Goal: Task Accomplishment & Management: Manage account settings

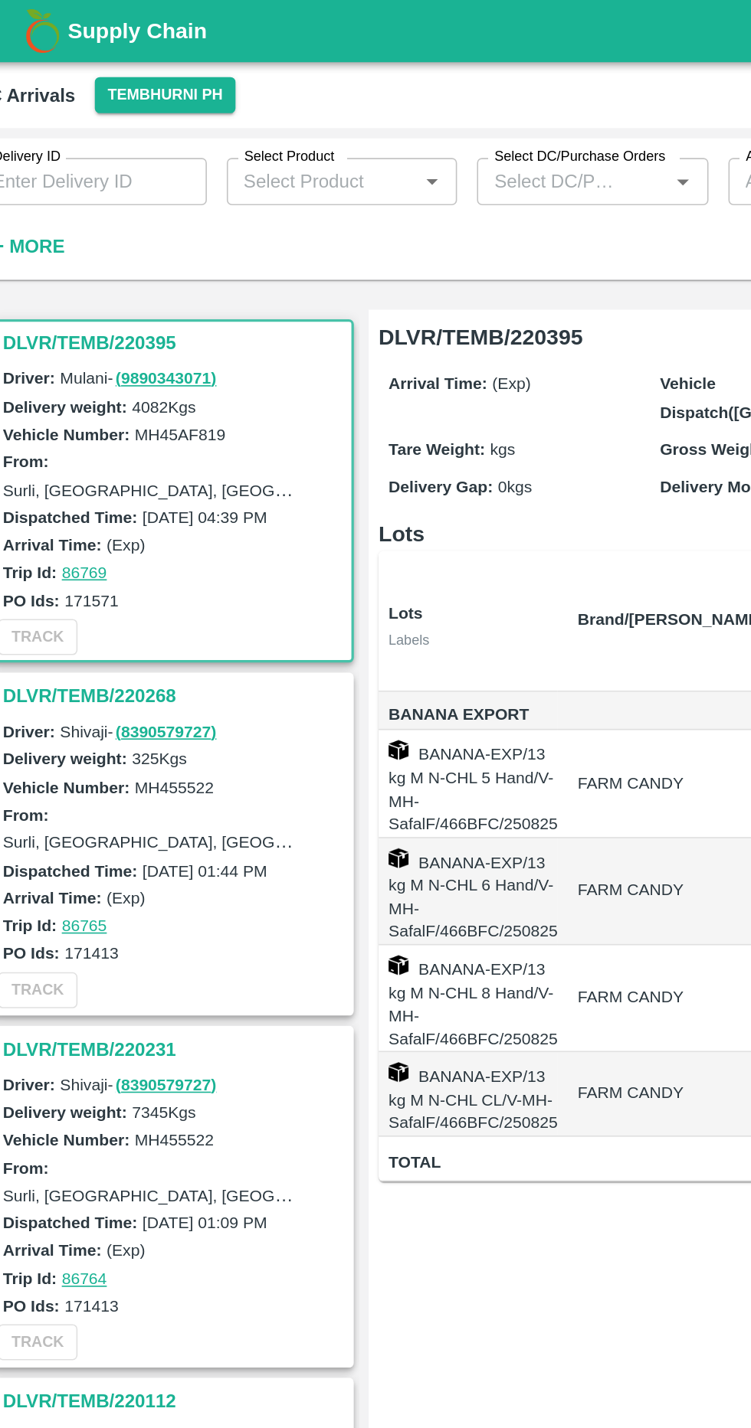
click at [100, 209] on h3 "DLVR/TEMB/220395" at bounding box center [135, 211] width 213 height 20
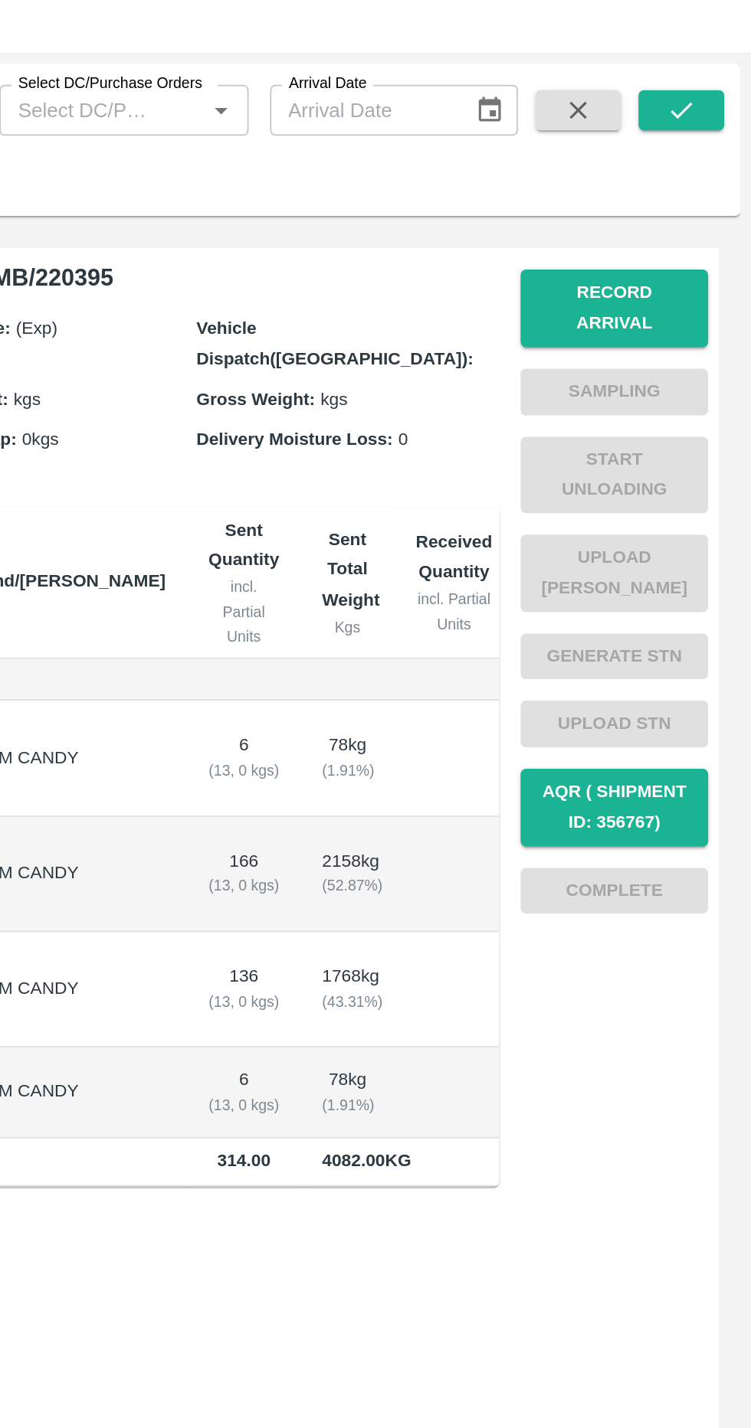
click at [649, 217] on button "Record Arrival" at bounding box center [672, 225] width 107 height 44
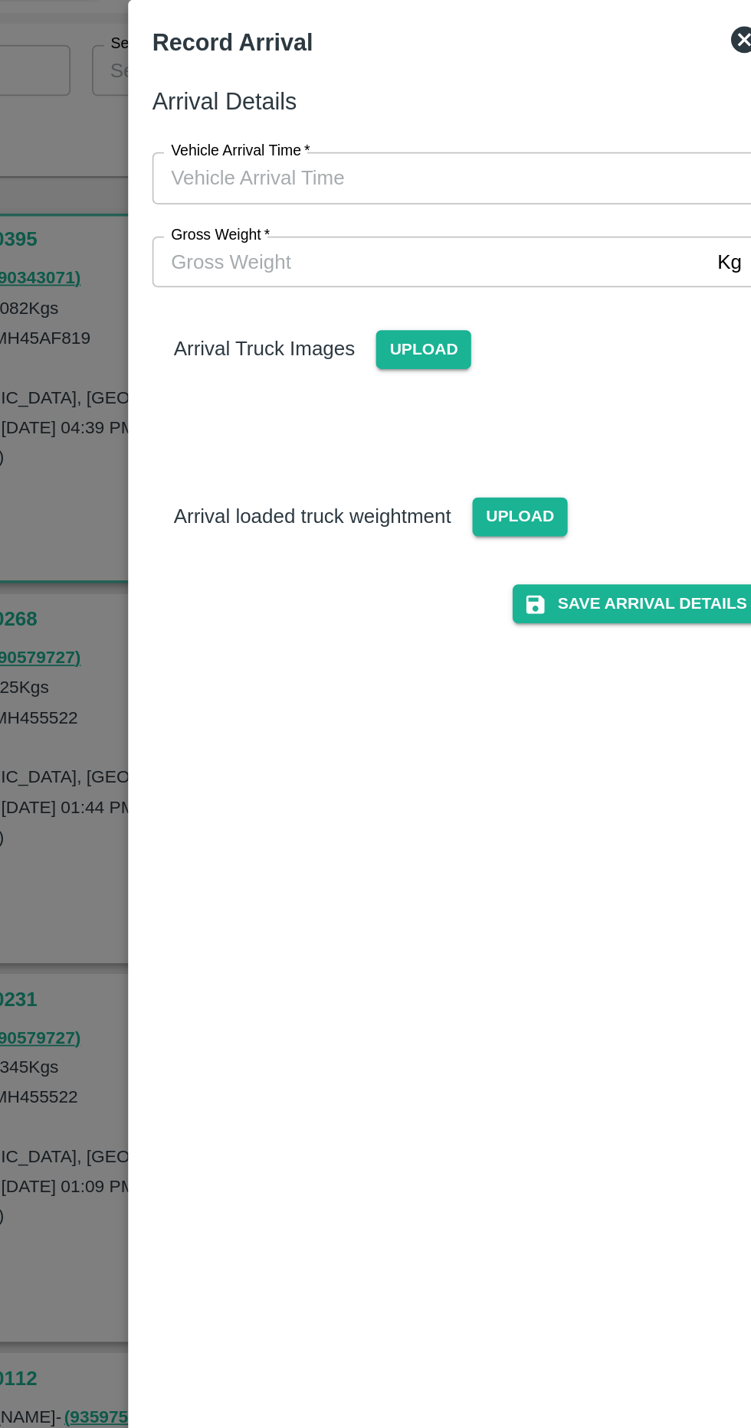
click at [421, 368] on span "Upload" at bounding box center [411, 367] width 54 height 22
click at [0, 0] on input "Upload" at bounding box center [0, 0] width 0 height 0
click at [416, 345] on div "Upload" at bounding box center [405, 361] width 67 height 34
click at [420, 366] on span "Upload" at bounding box center [411, 367] width 54 height 22
click at [0, 0] on input "Upload" at bounding box center [0, 0] width 0 height 0
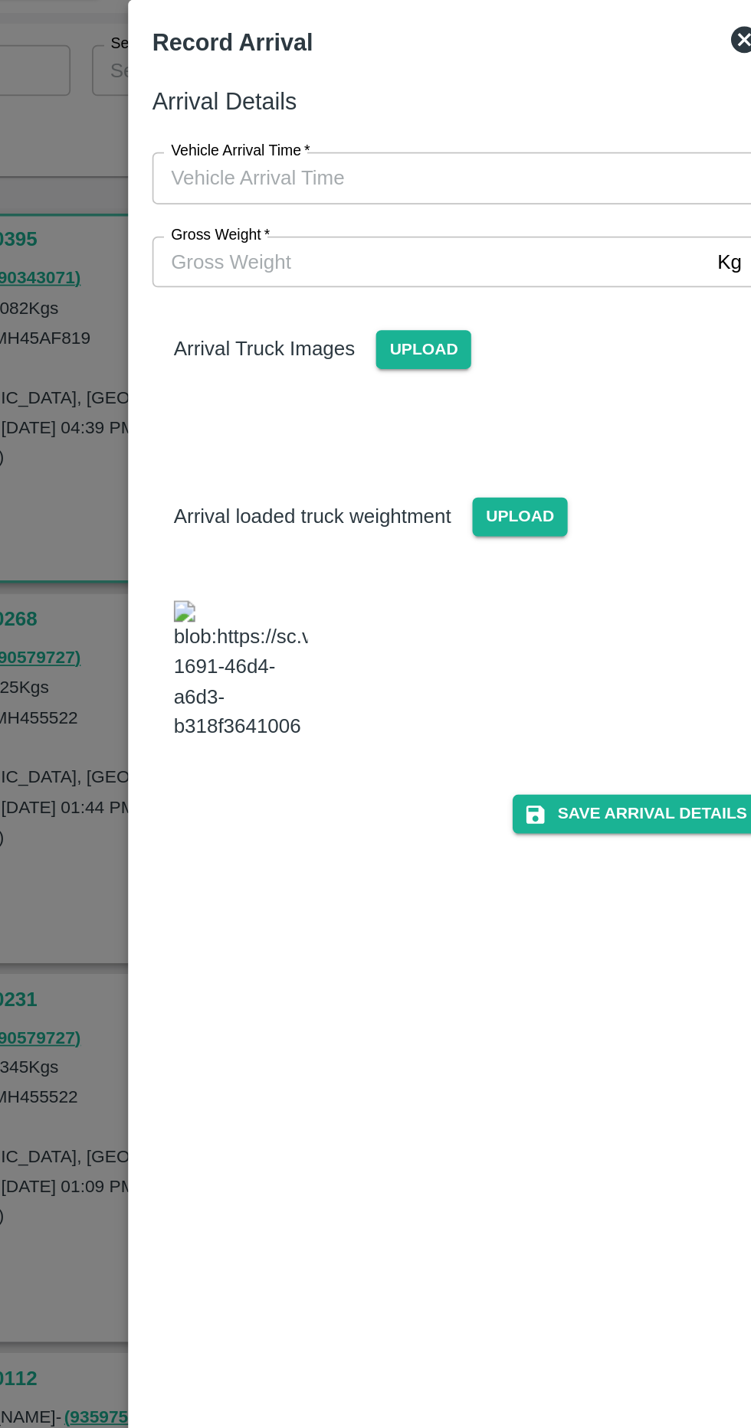
click at [284, 216] on input "Gross Weight   *" at bounding box center [359, 221] width 317 height 29
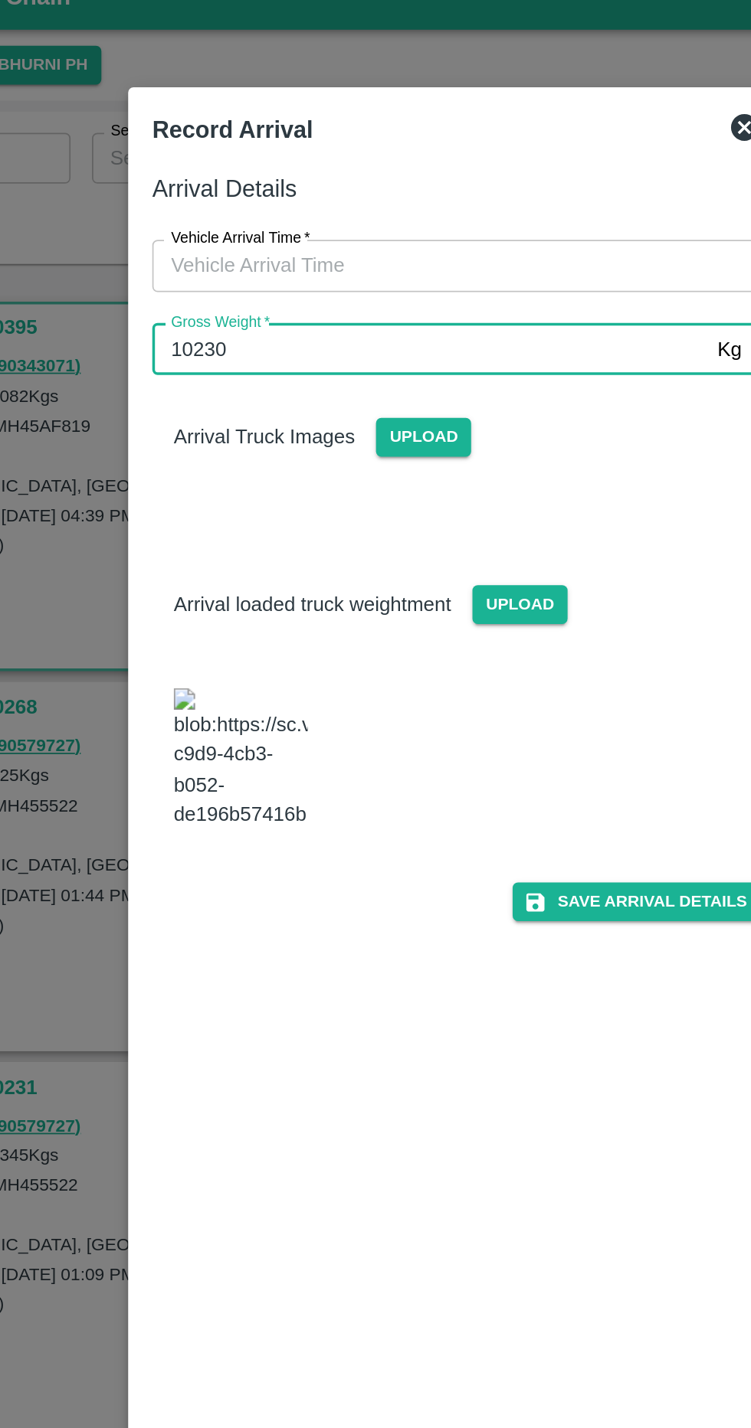
type input "10230"
click at [339, 273] on span "Upload" at bounding box center [356, 271] width 54 height 22
click at [0, 0] on input "Upload" at bounding box center [0, 0] width 0 height 0
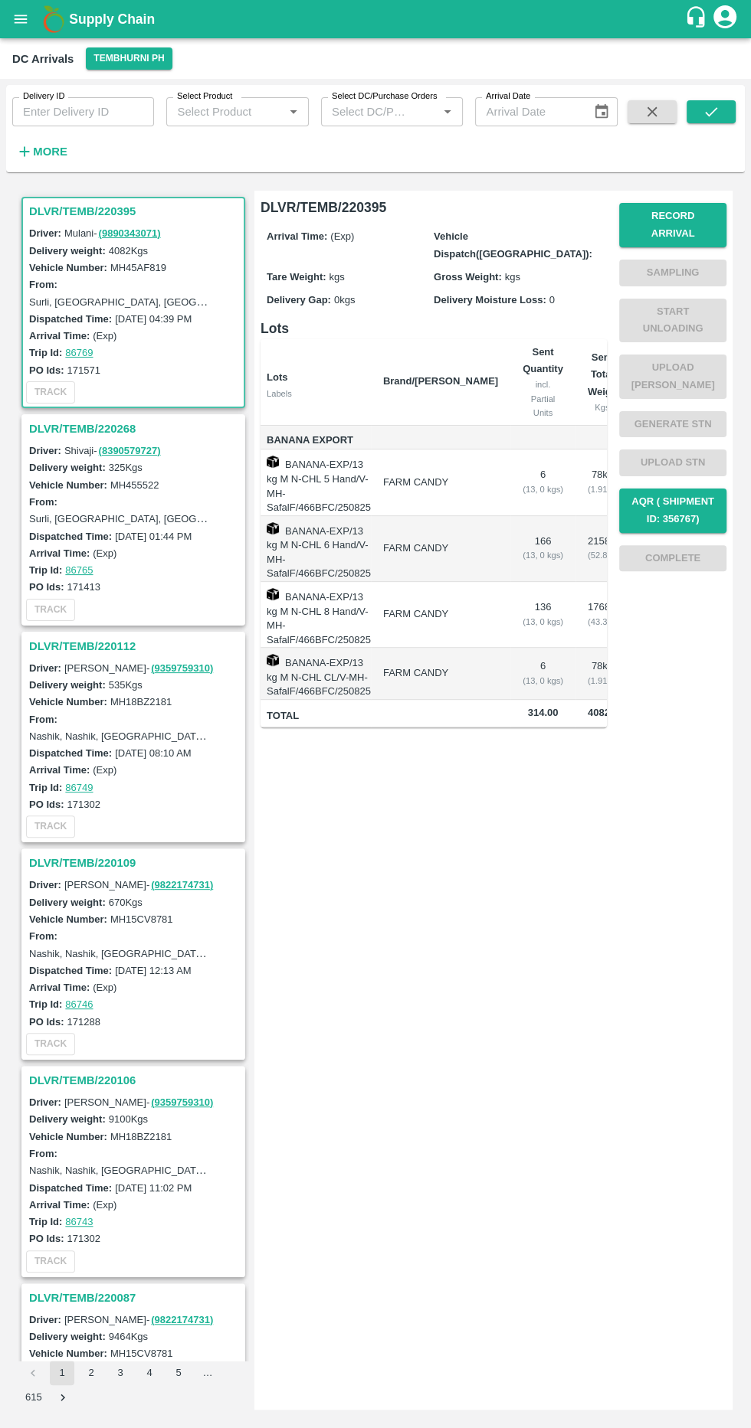
click at [104, 208] on h3 "DLVR/TEMB/220395" at bounding box center [135, 211] width 213 height 20
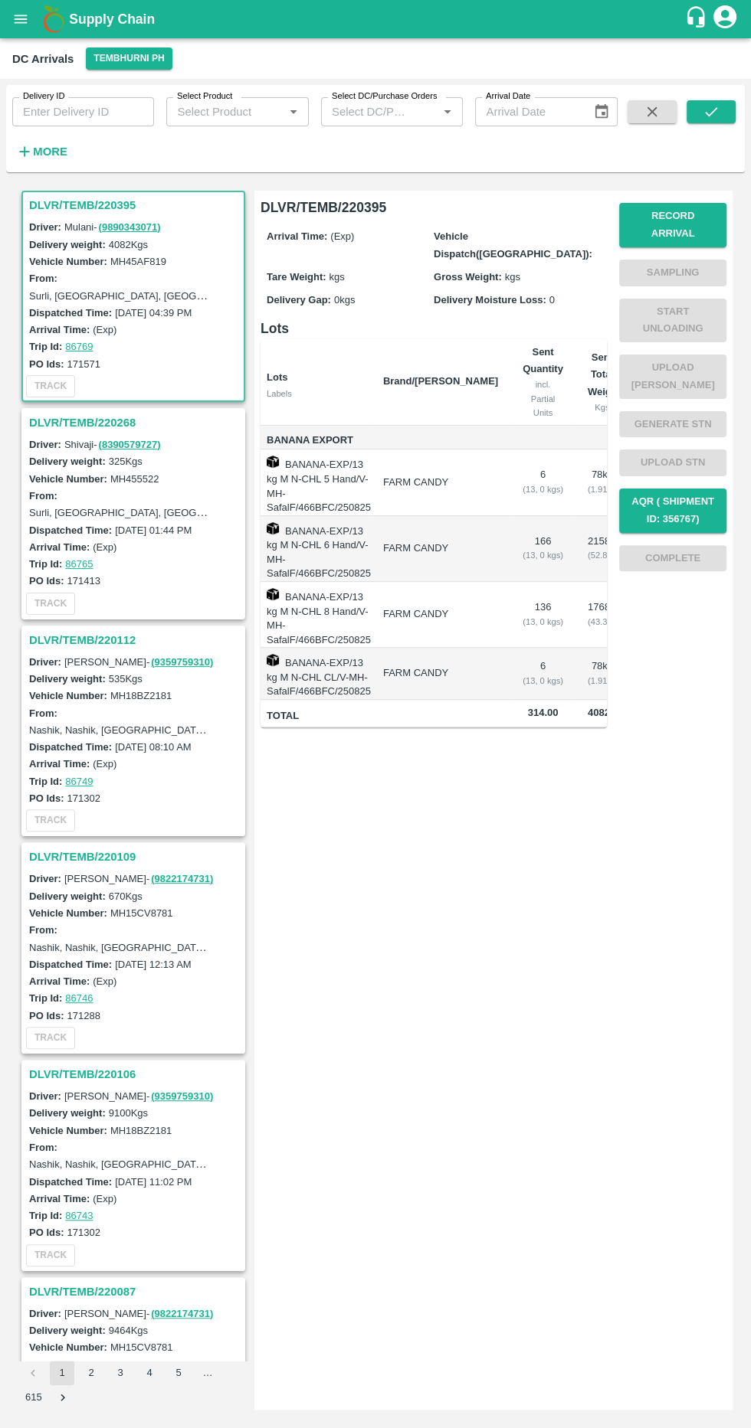
click at [711, 204] on button "Record Arrival" at bounding box center [672, 225] width 107 height 44
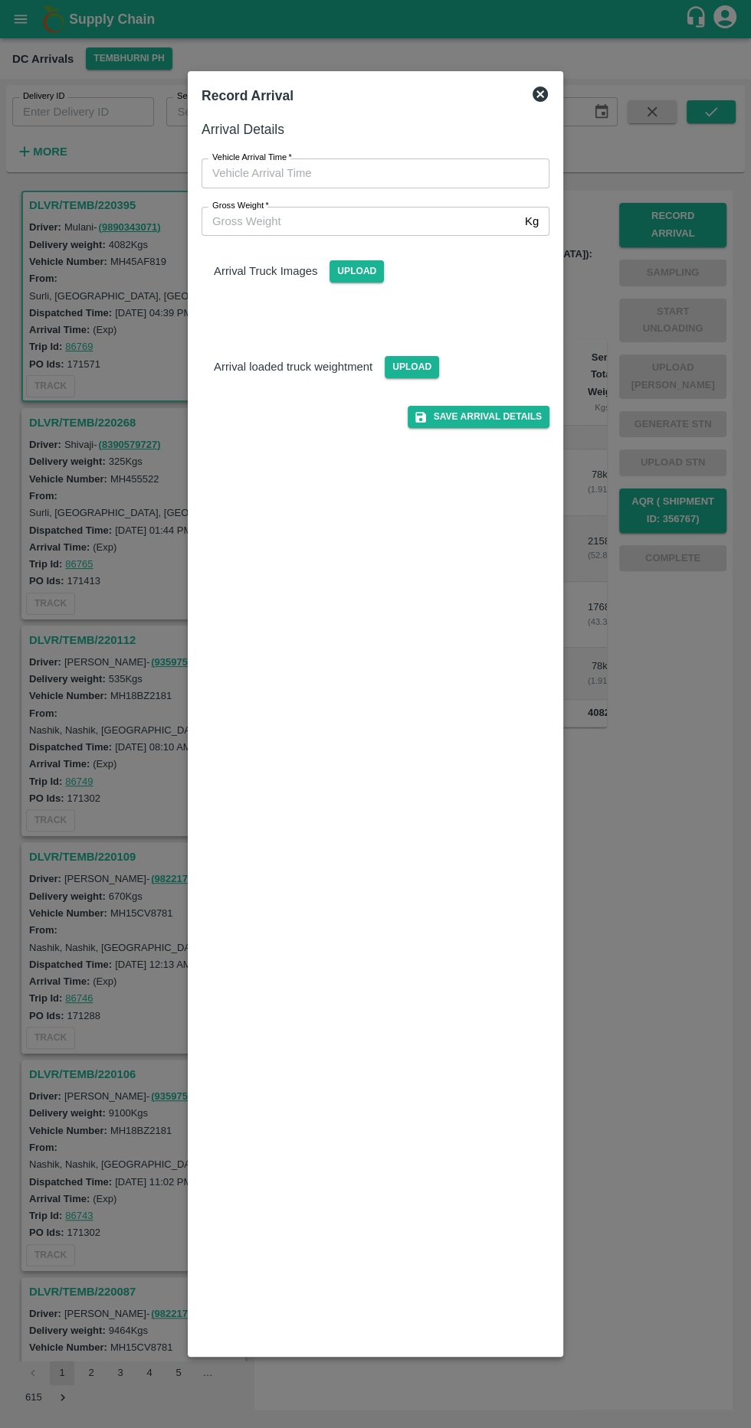
click at [438, 220] on input "Gross Weight   *" at bounding box center [359, 221] width 317 height 29
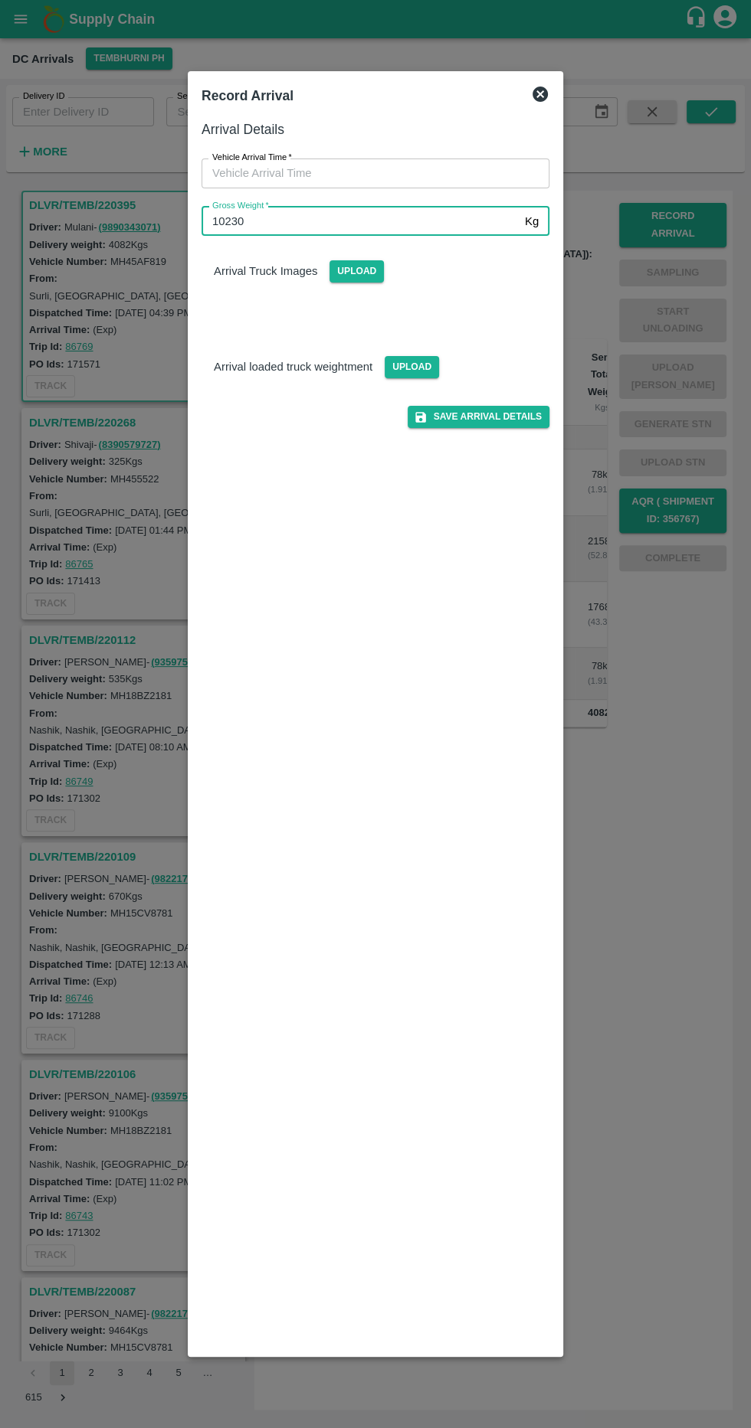
type input "10230"
click at [396, 361] on span "Upload" at bounding box center [411, 367] width 54 height 22
click at [0, 0] on input "Upload" at bounding box center [0, 0] width 0 height 0
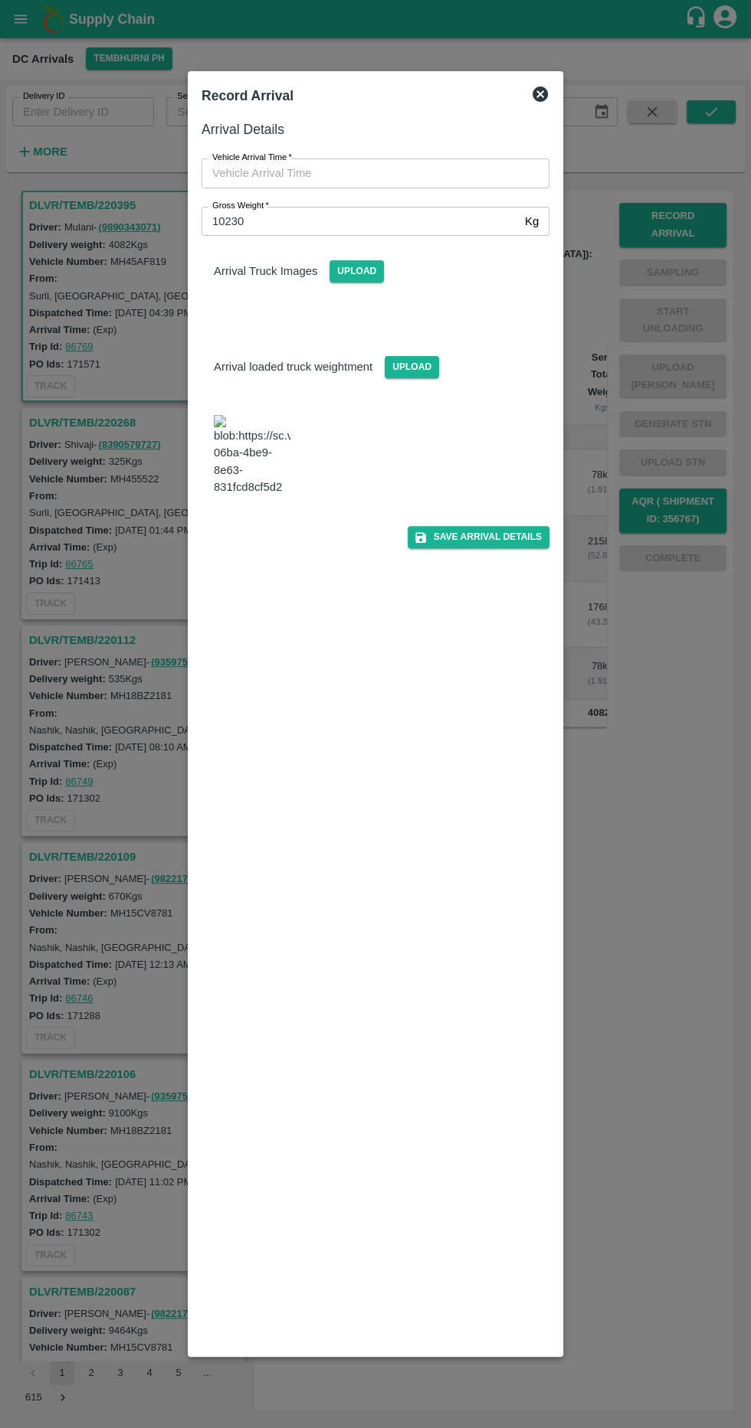
click at [348, 270] on span "Upload" at bounding box center [356, 271] width 54 height 22
click at [0, 0] on input "Upload" at bounding box center [0, 0] width 0 height 0
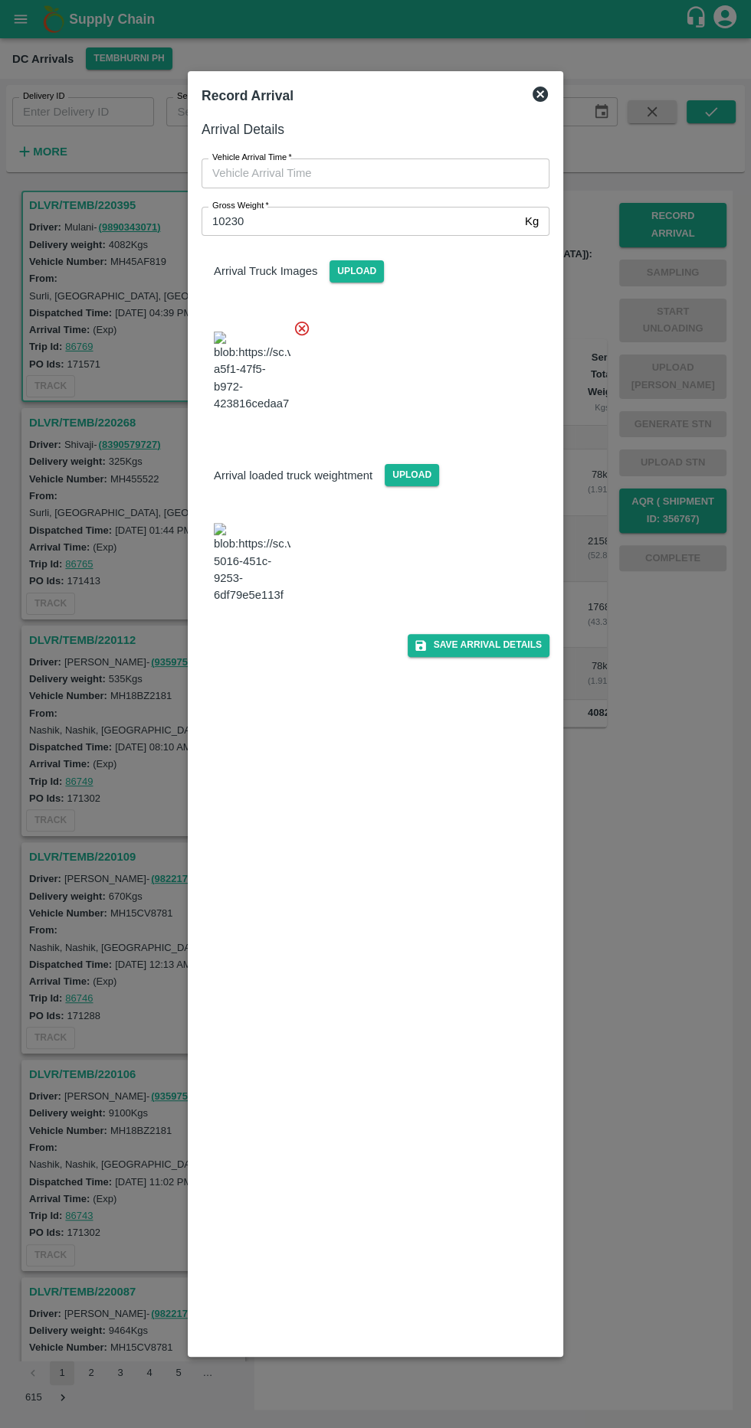
click at [287, 175] on input "Vehicle Arrival Time   *" at bounding box center [369, 173] width 337 height 29
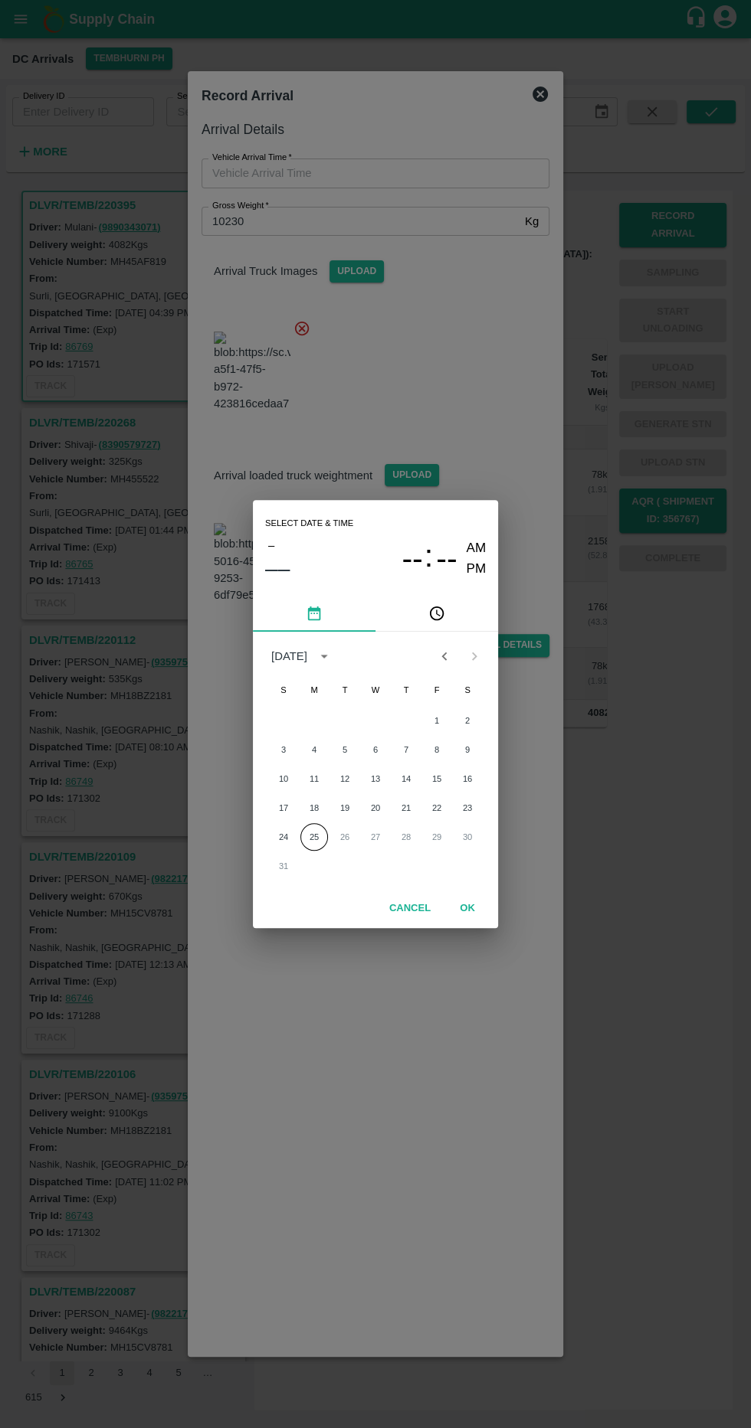
click at [313, 836] on button "25" at bounding box center [314, 837] width 28 height 28
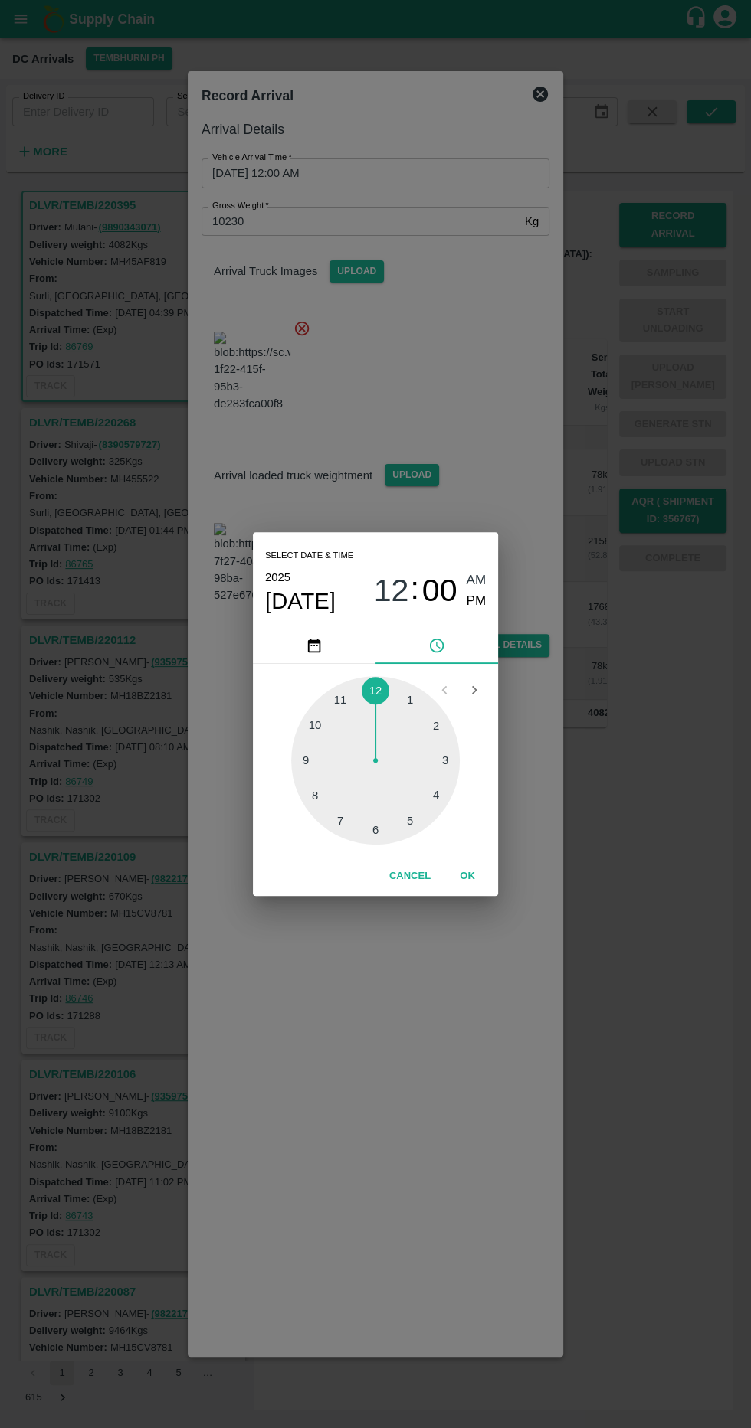
click at [420, 818] on div at bounding box center [375, 760] width 168 height 168
click at [329, 808] on div at bounding box center [375, 760] width 168 height 168
click at [475, 607] on span "PM" at bounding box center [476, 601] width 20 height 21
type input "25/08/2025 05:37 PM"
click at [483, 876] on button "OK" at bounding box center [467, 876] width 49 height 27
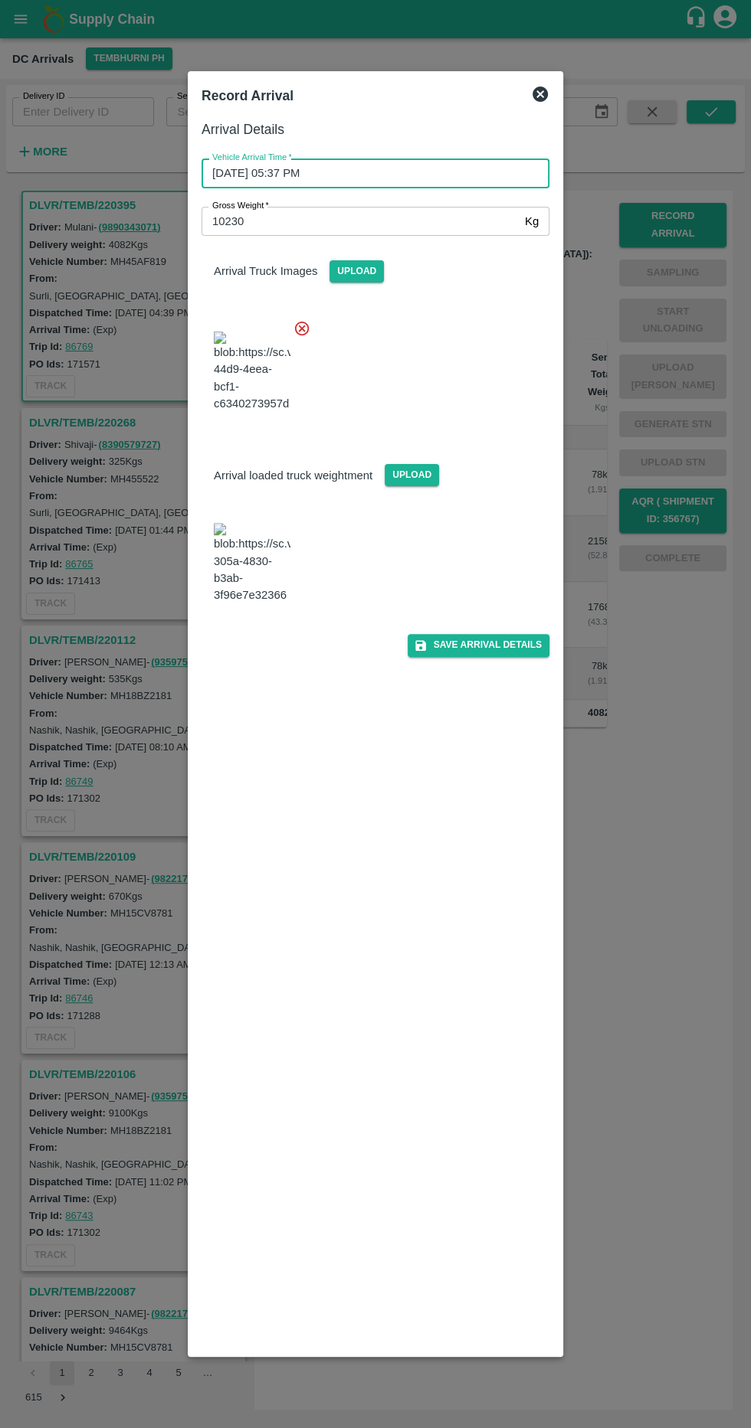
click at [545, 639] on button "Save Arrival Details" at bounding box center [478, 645] width 142 height 22
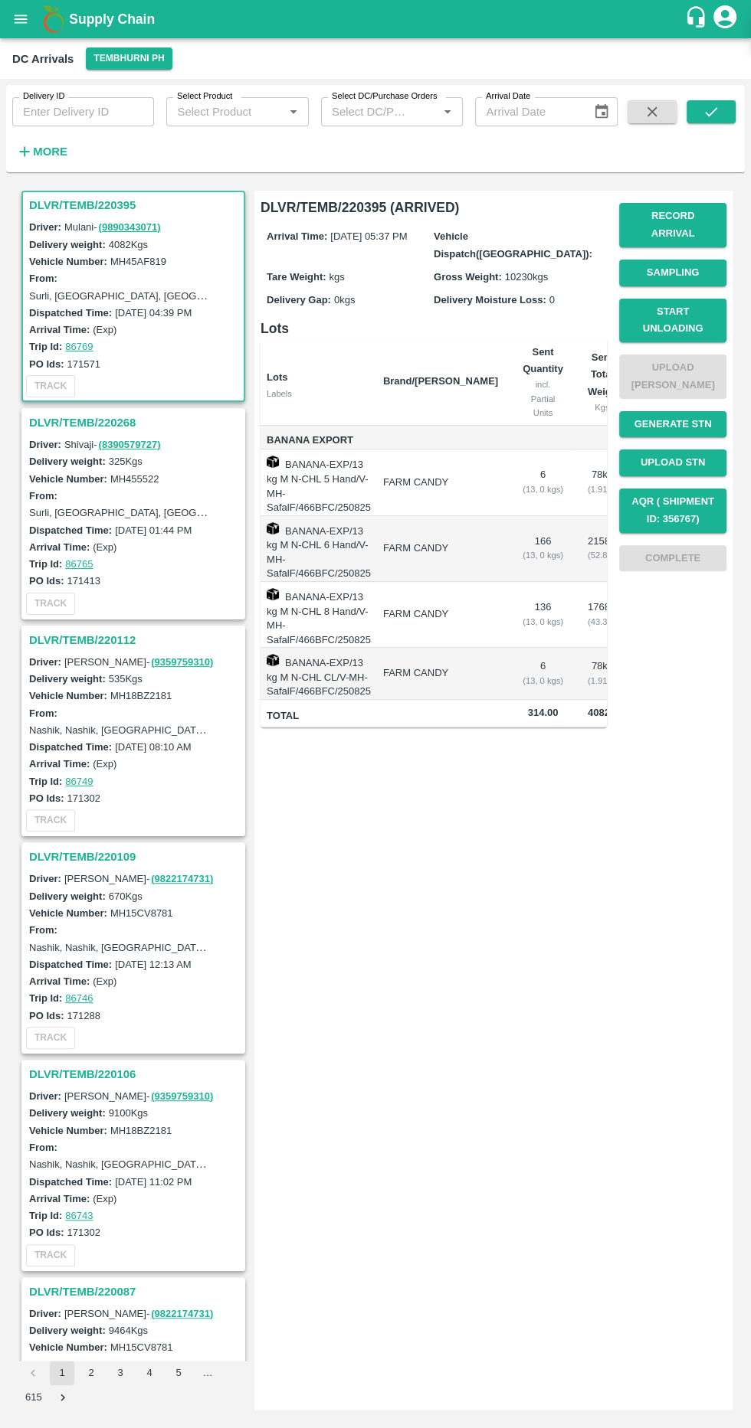
click at [704, 309] on button "Start Unloading" at bounding box center [672, 321] width 107 height 44
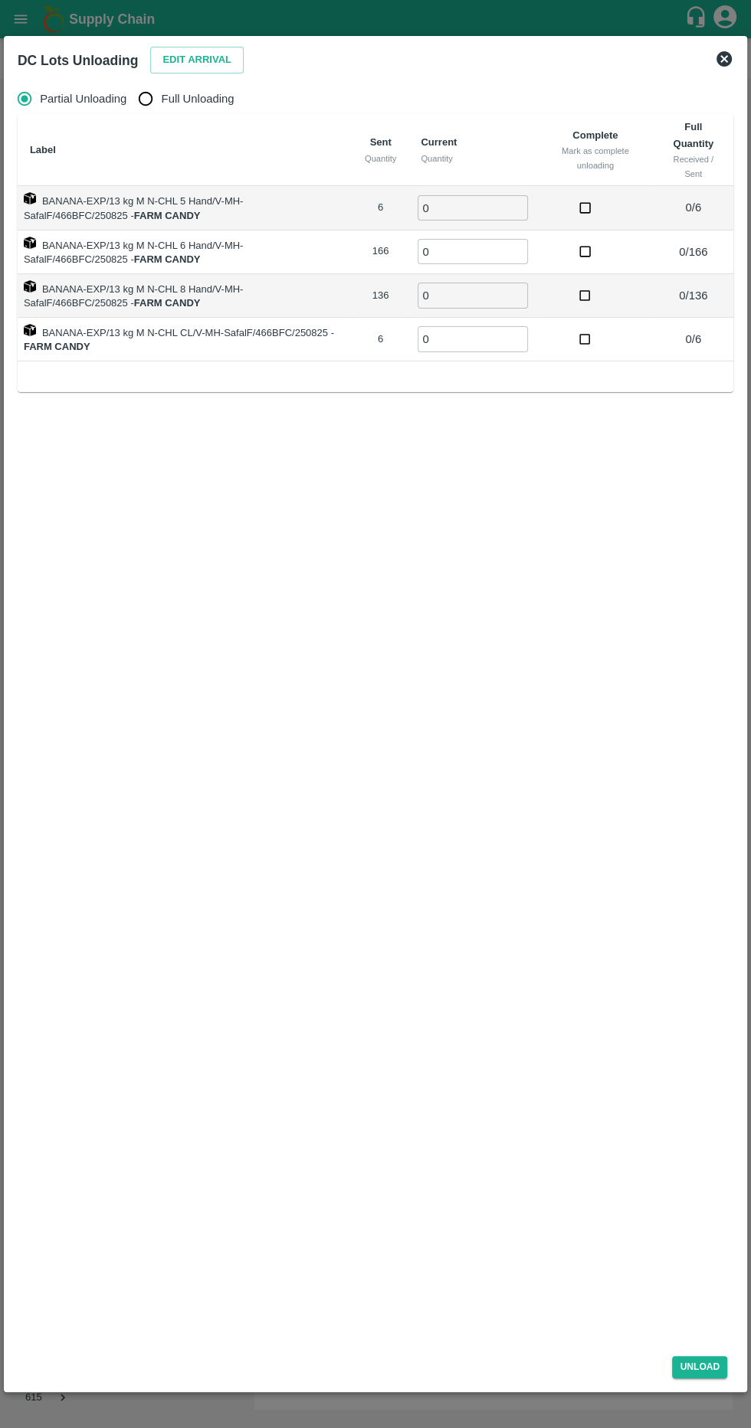
click at [187, 63] on button "Edit Arrival" at bounding box center [196, 60] width 93 height 27
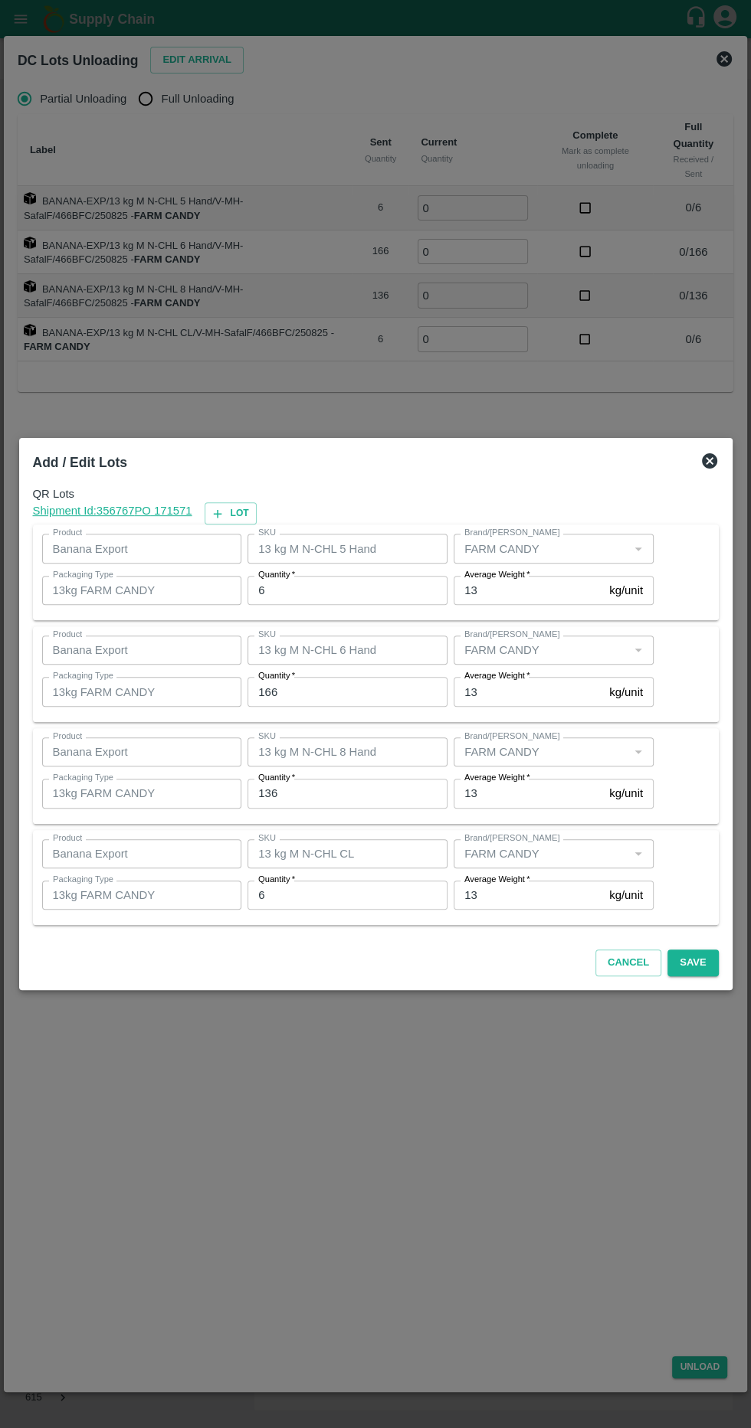
click at [374, 595] on input "6" at bounding box center [347, 590] width 200 height 29
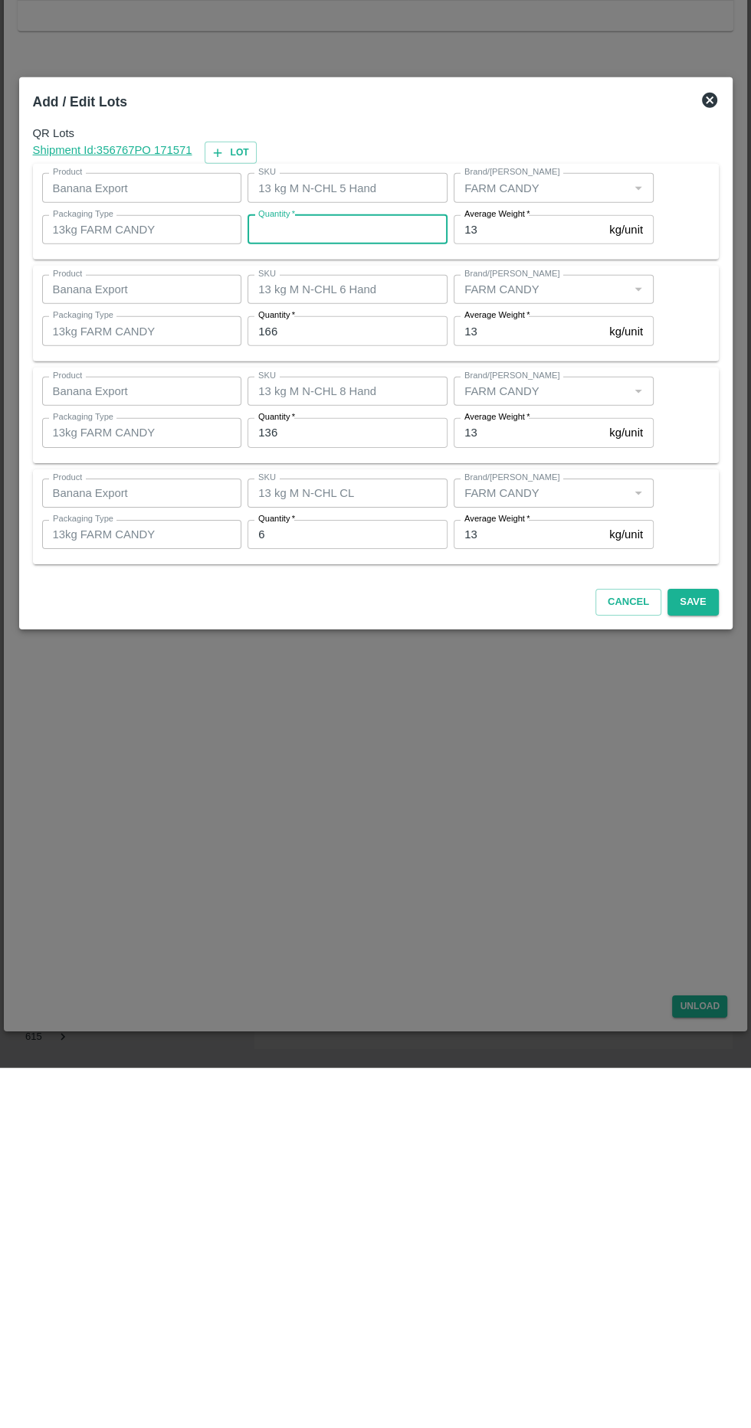
click at [610, 965] on button "Cancel" at bounding box center [628, 963] width 66 height 27
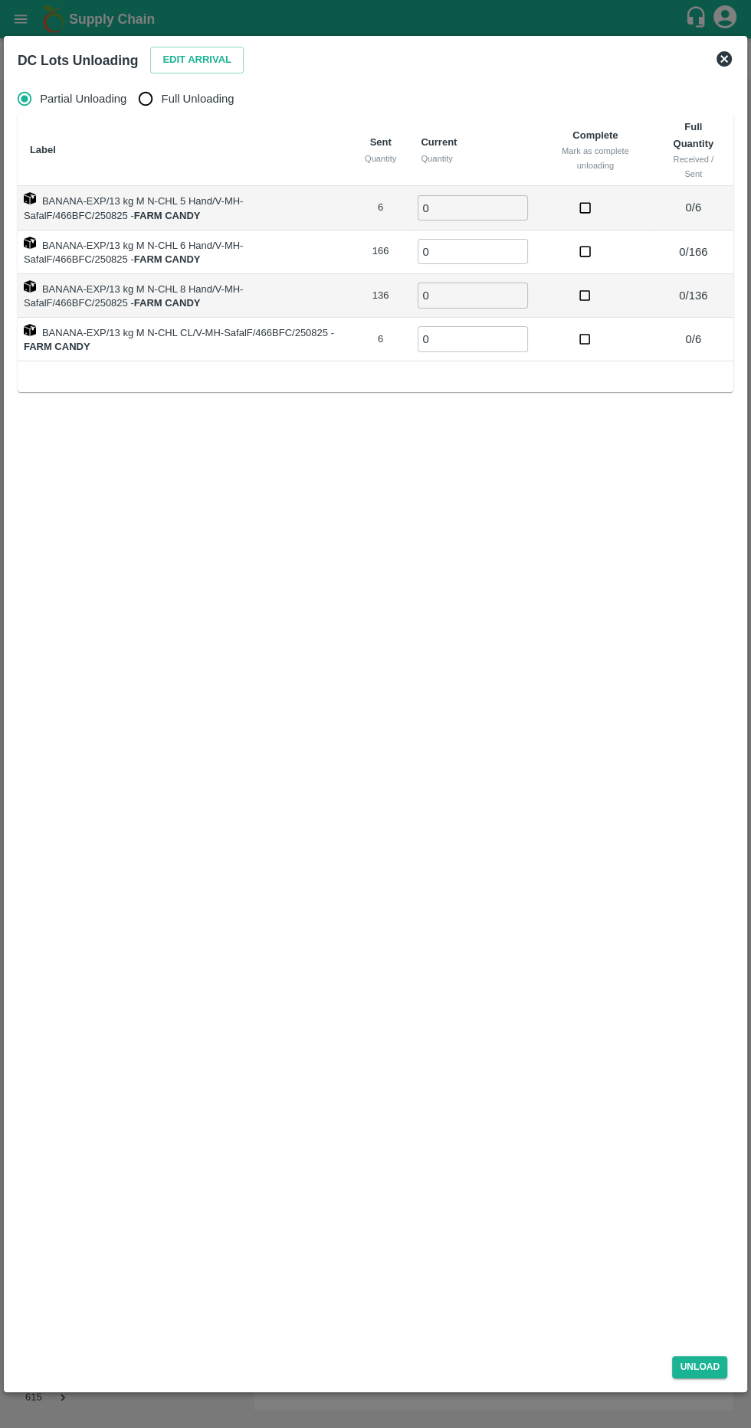
click at [192, 46] on div "Edit Arrival" at bounding box center [194, 57] width 100 height 33
click at [190, 52] on button "Edit Arrival" at bounding box center [196, 60] width 93 height 27
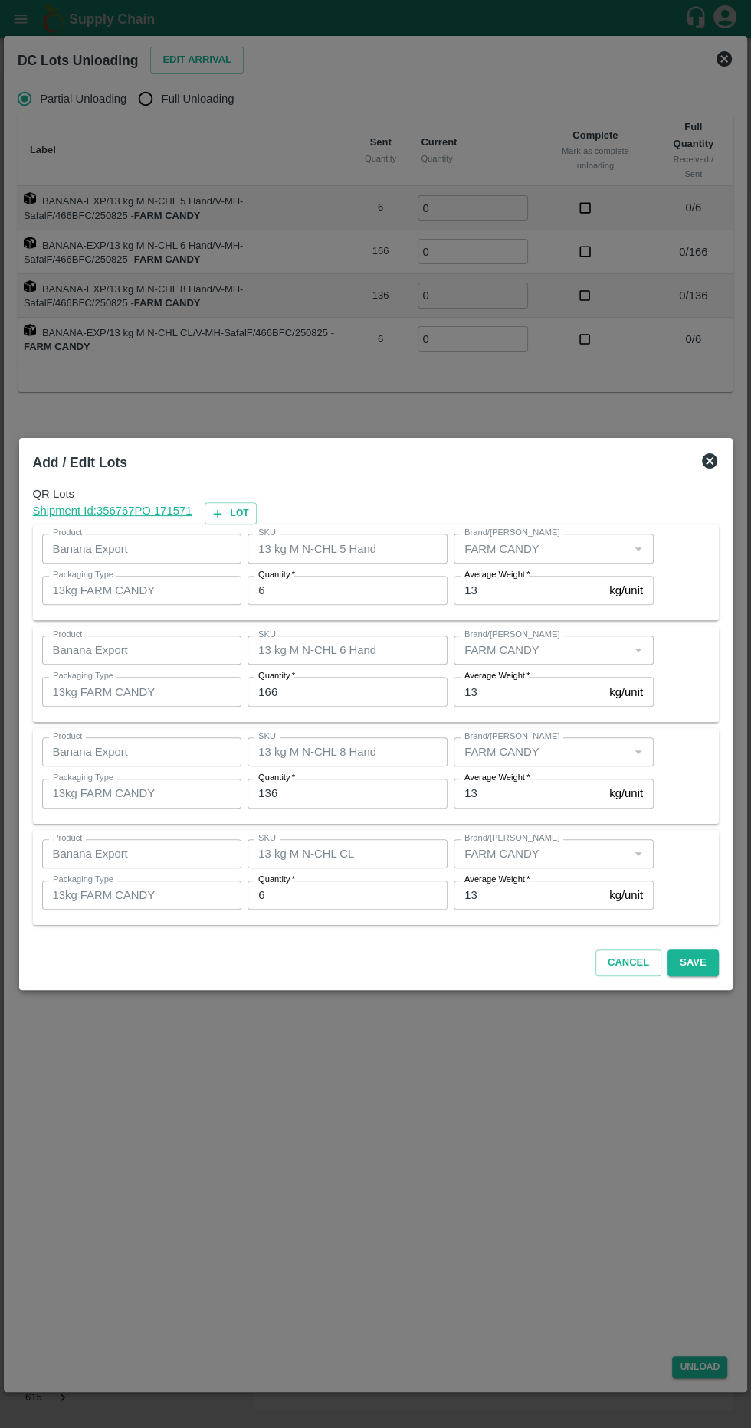
click at [406, 590] on input "6" at bounding box center [347, 590] width 200 height 29
type input "3"
click at [428, 693] on input "166" at bounding box center [347, 691] width 200 height 29
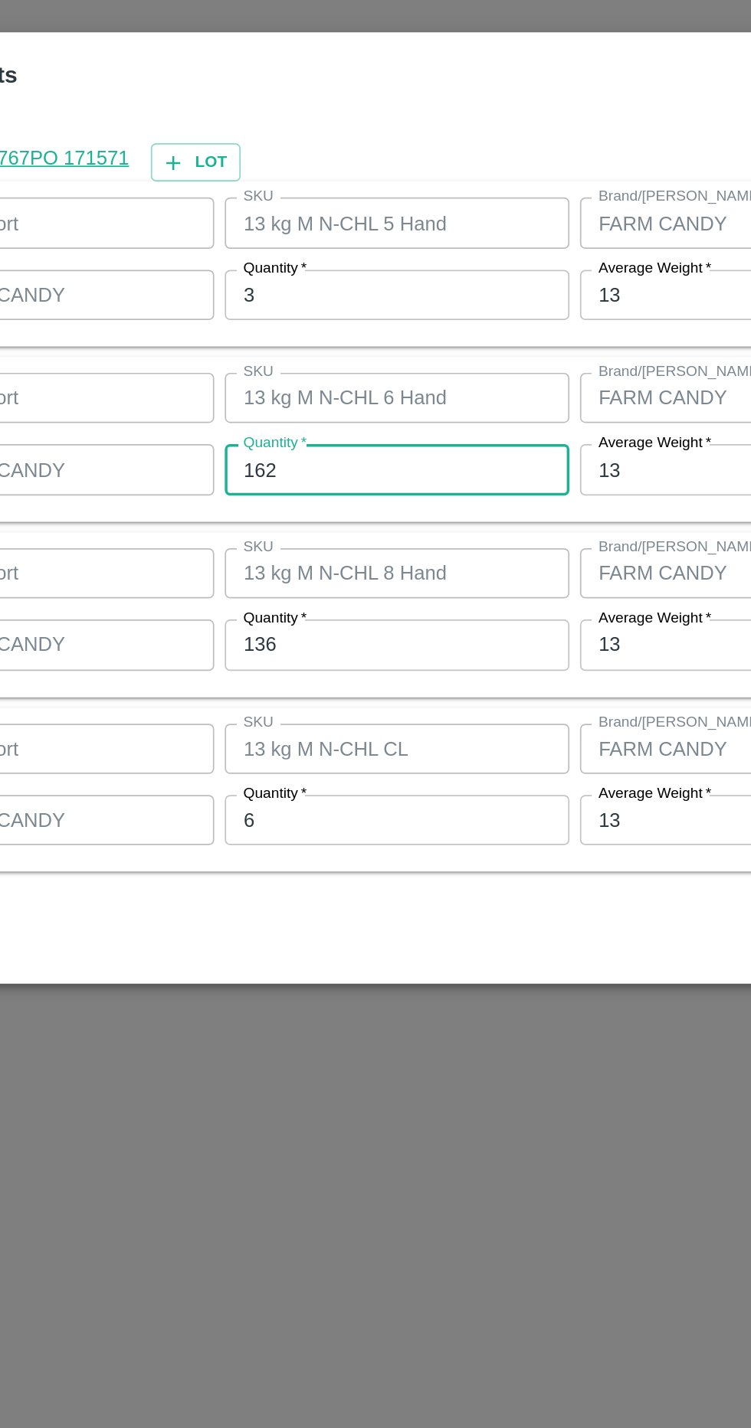
type input "162"
click at [377, 790] on input "136" at bounding box center [347, 793] width 200 height 29
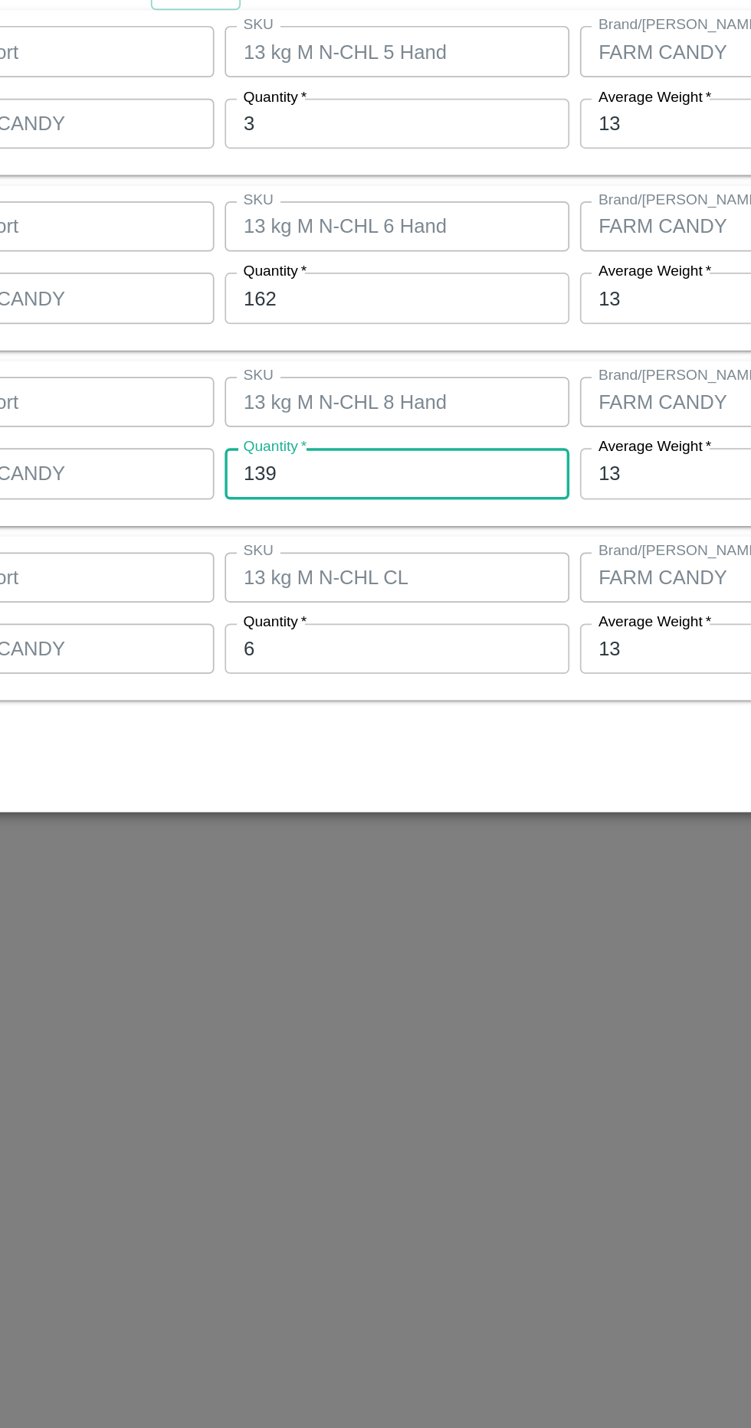
type input "139"
click at [393, 888] on input "6" at bounding box center [347, 895] width 200 height 29
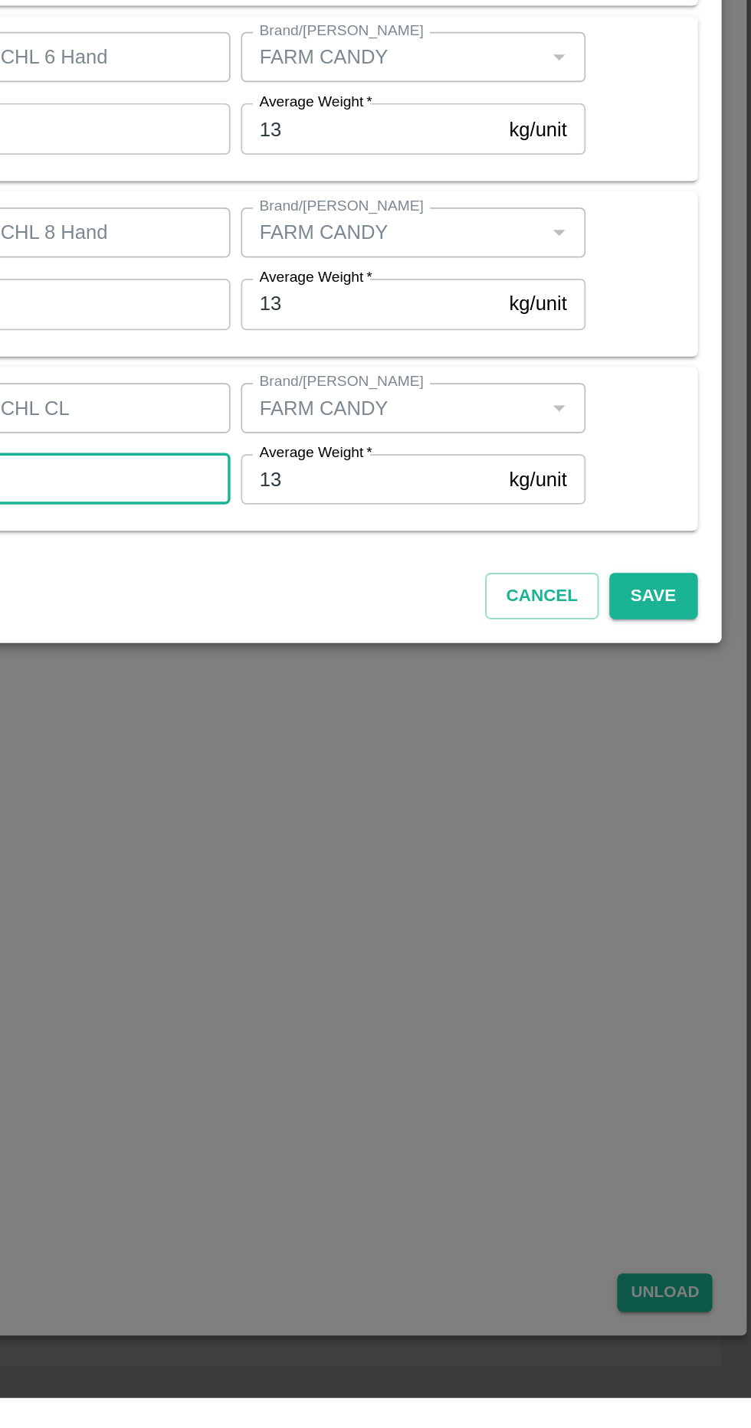
scroll to position [0, 0]
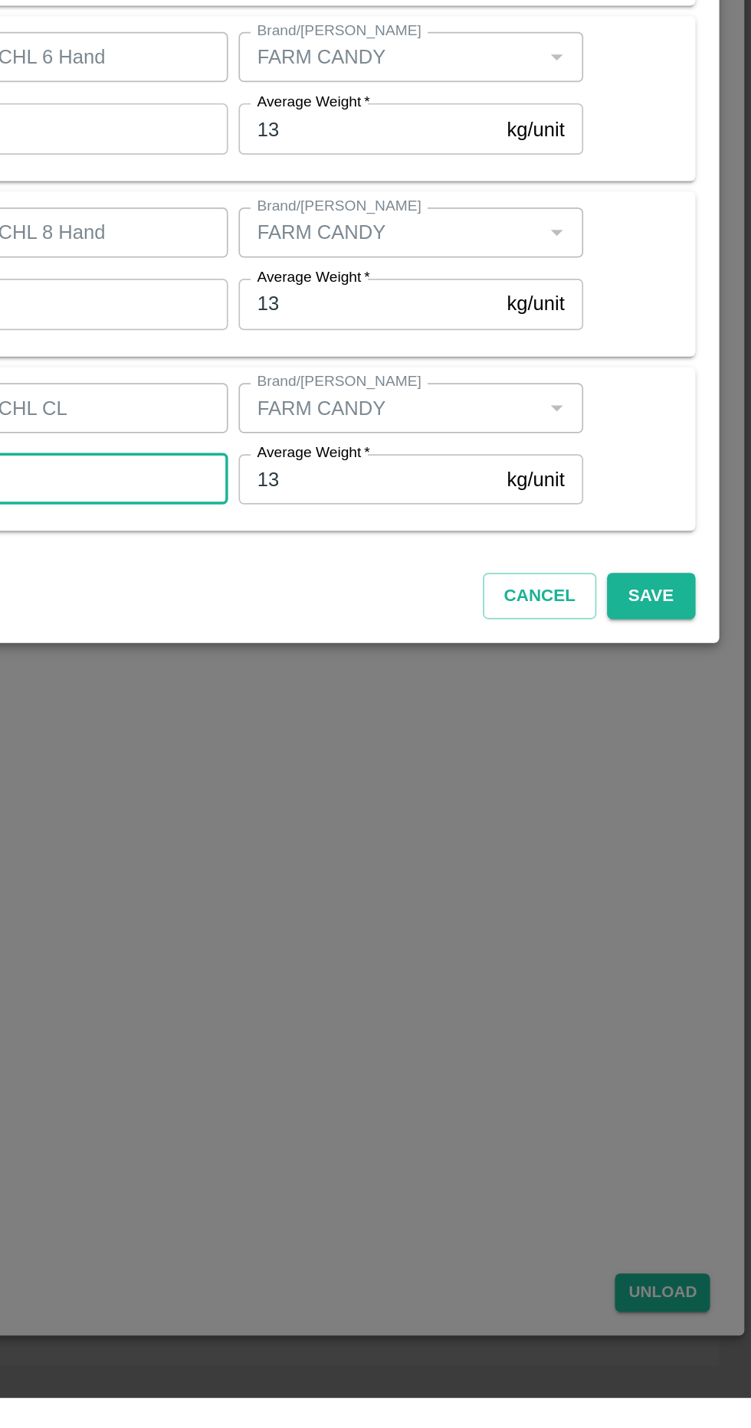
type input "7"
click at [698, 971] on button "Save" at bounding box center [692, 963] width 51 height 27
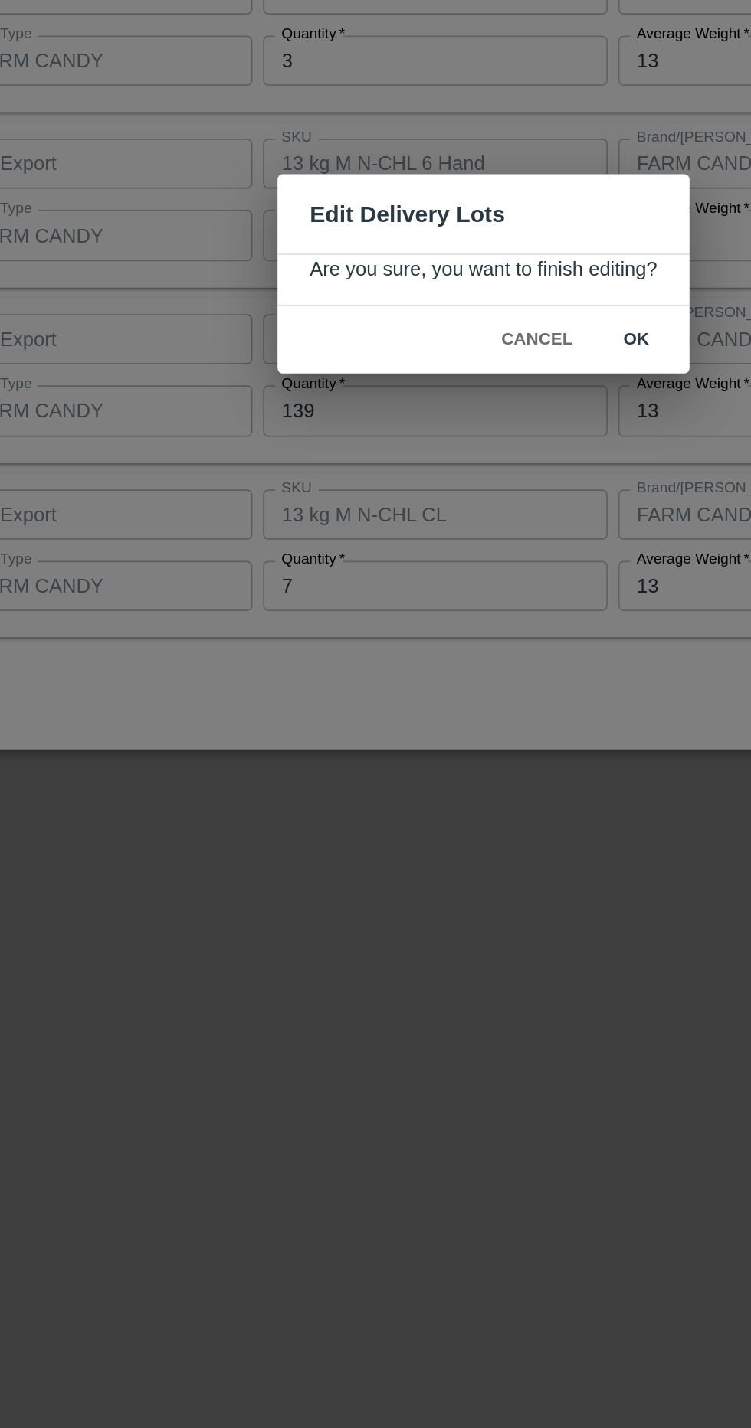
click at [476, 760] on button "ok" at bounding box center [464, 752] width 49 height 27
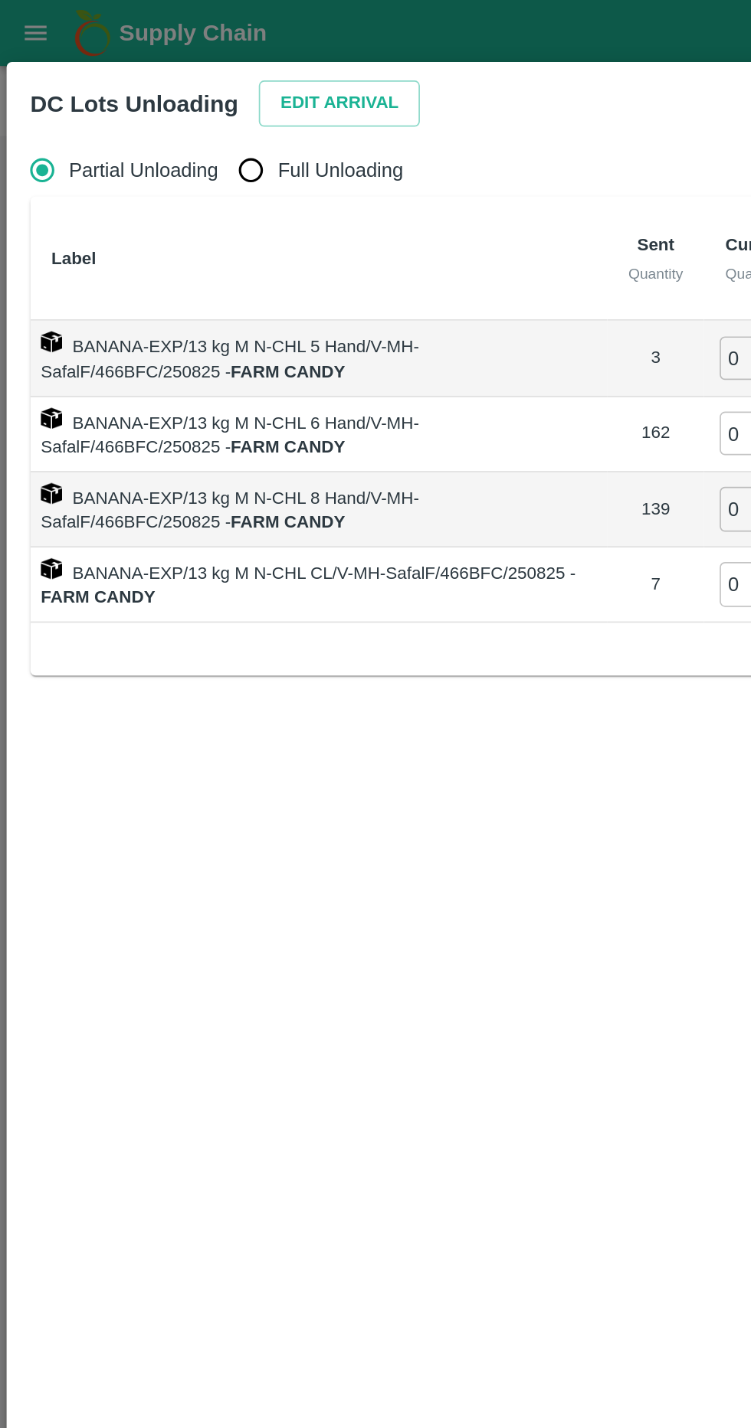
click at [144, 107] on input "Full Unloading" at bounding box center [145, 98] width 31 height 31
radio input "true"
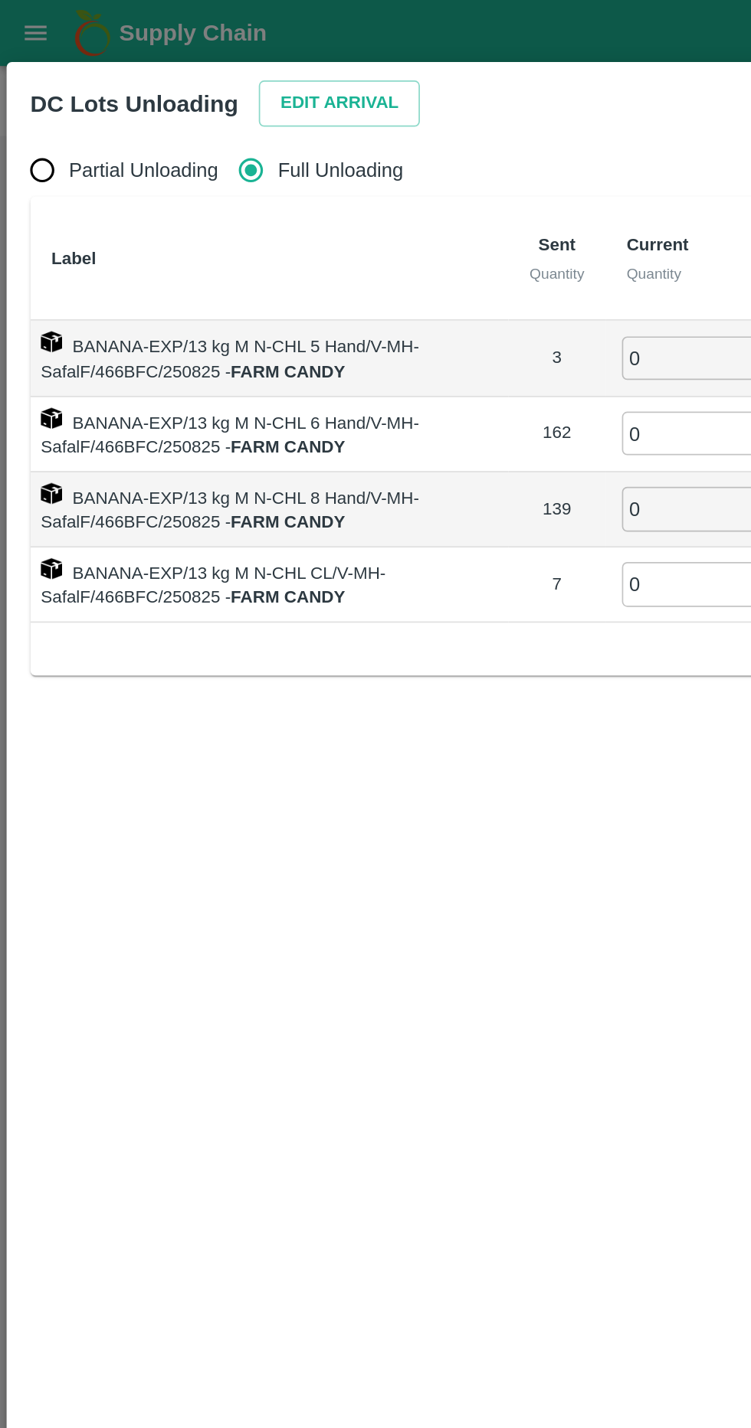
click at [34, 105] on input "Partial Unloading" at bounding box center [24, 98] width 31 height 31
radio input "true"
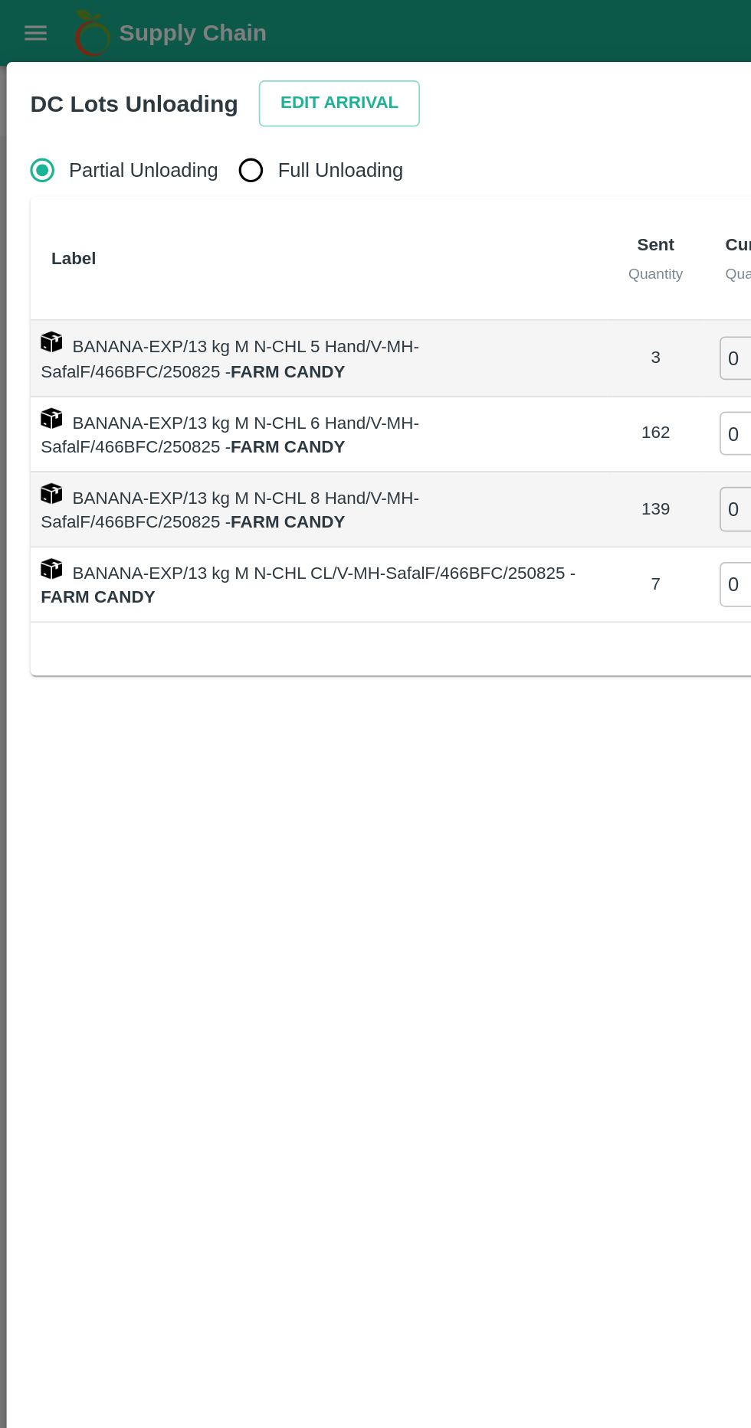
click at [207, 67] on button "Edit Arrival" at bounding box center [196, 60] width 93 height 27
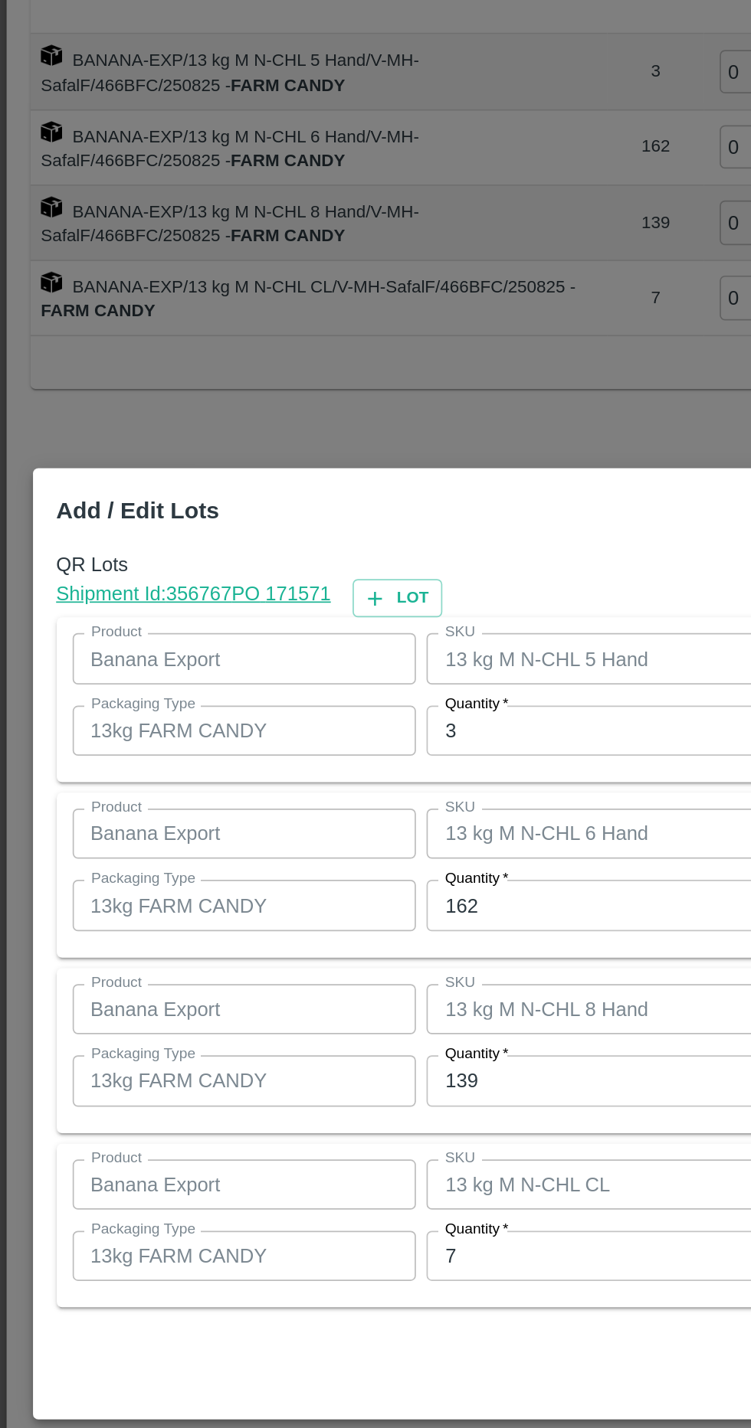
click at [235, 508] on button "Lot" at bounding box center [230, 513] width 52 height 22
type input "13 kg M N-CHL 5 Hand"
type input "3"
type input "13 kg M N-CHL 6 Hand"
type input "162"
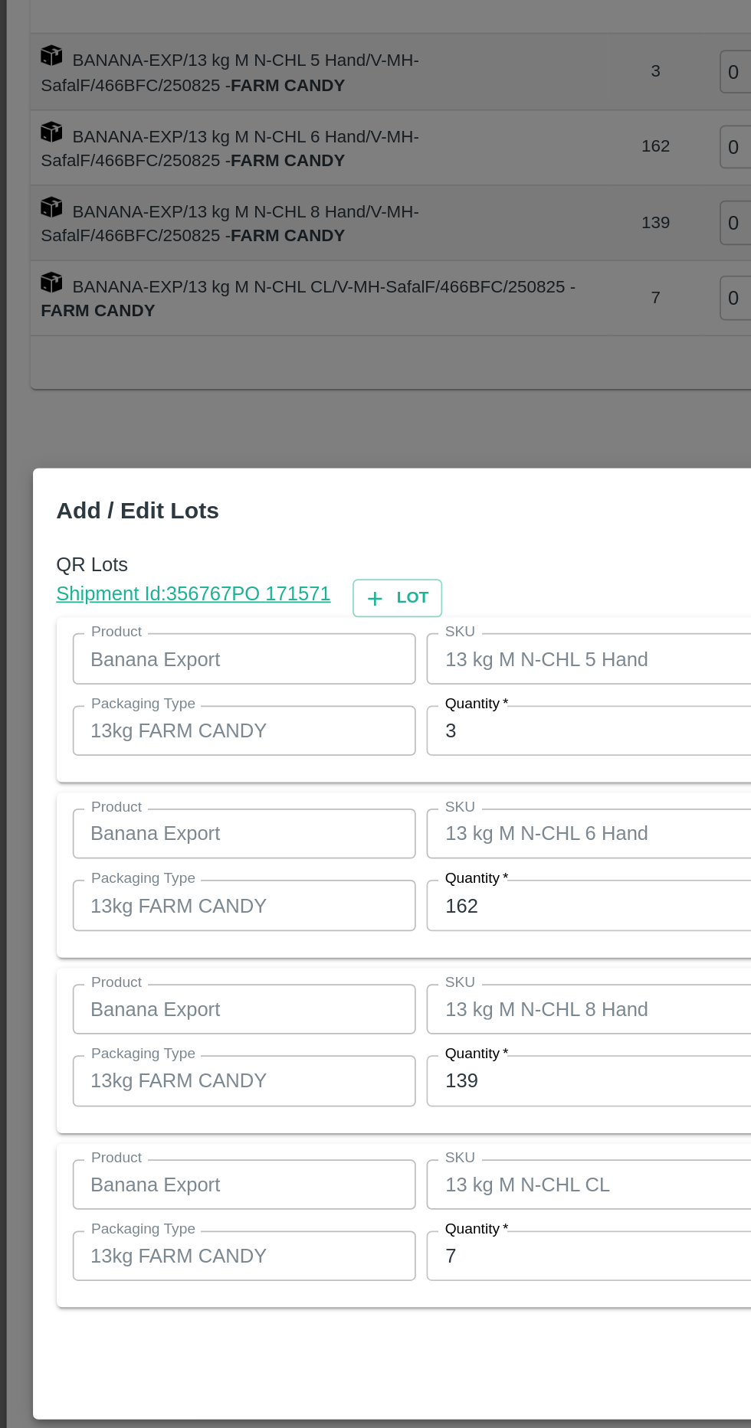
type input "13 kg M N-CHL 8 Hand"
type input "139"
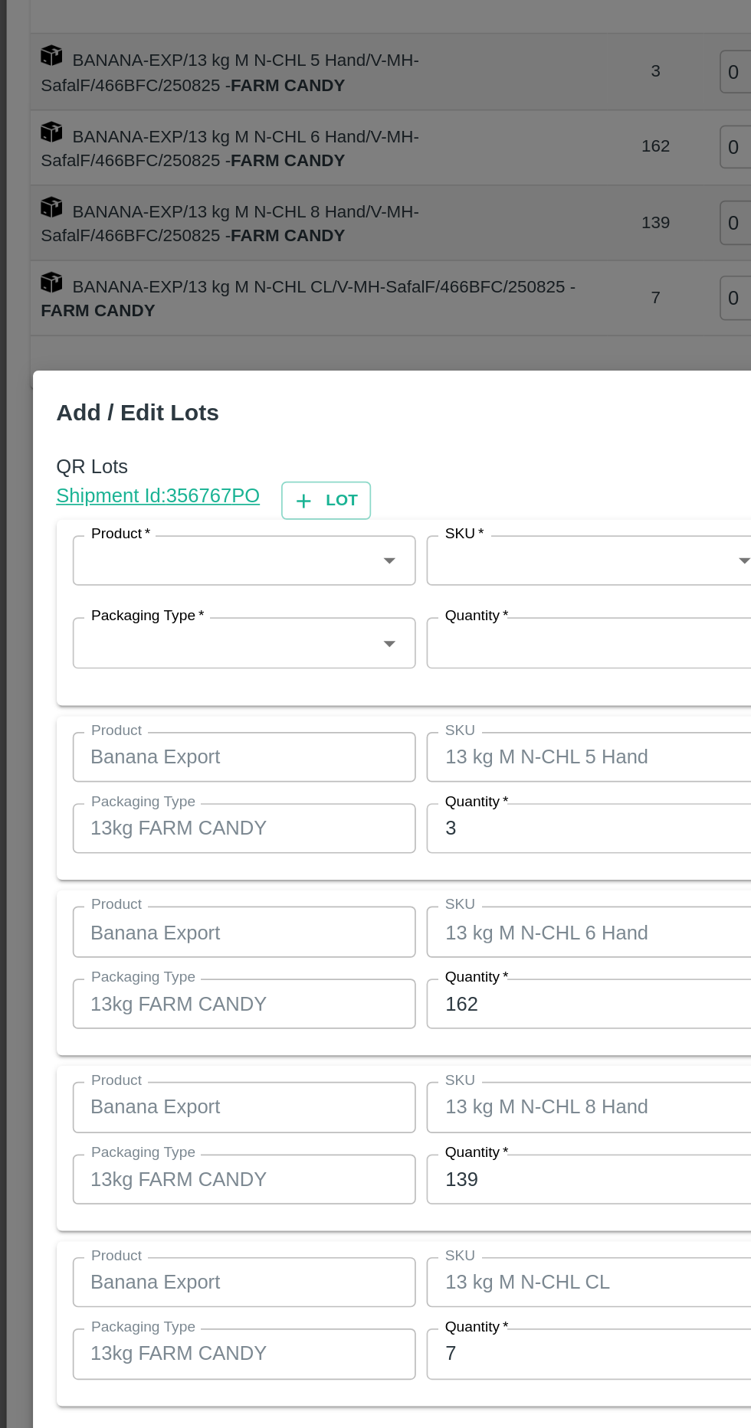
click at [227, 492] on icon "Open" at bounding box center [226, 492] width 7 height 4
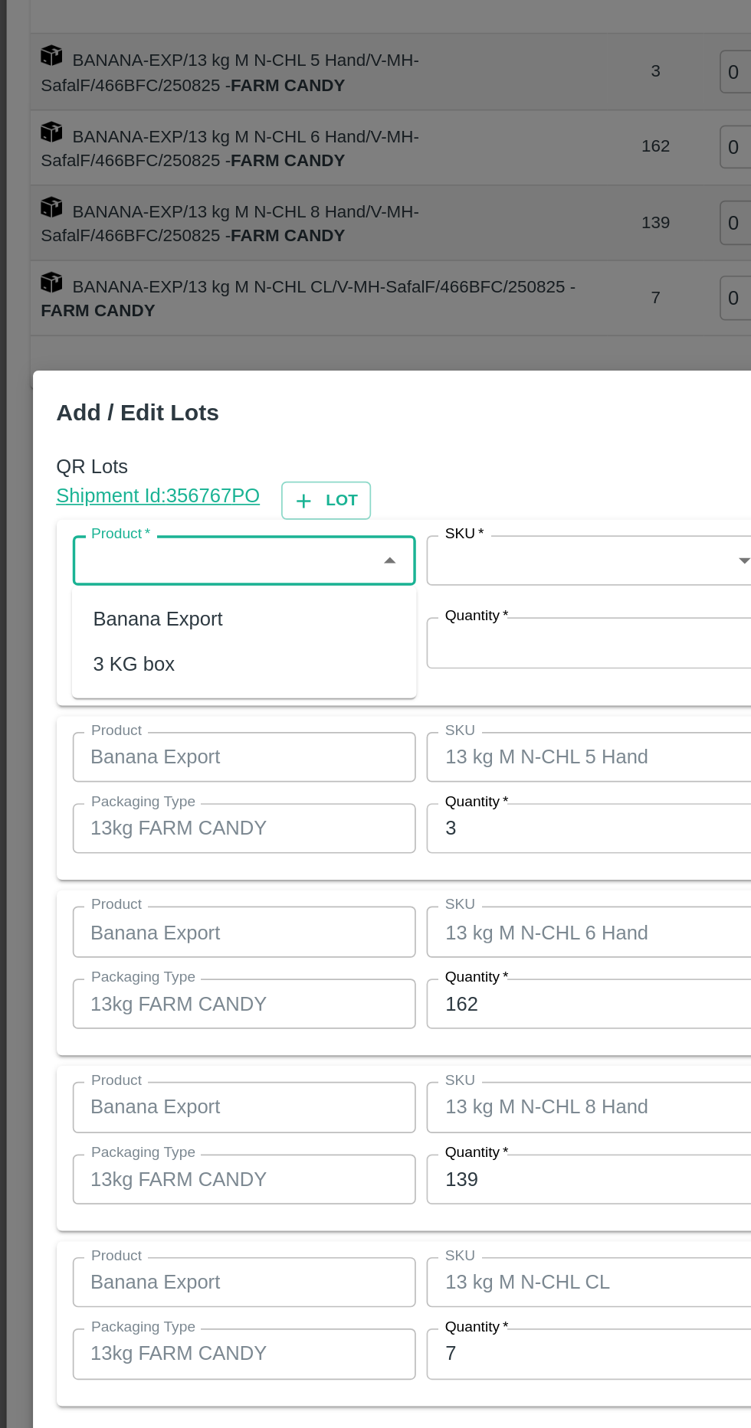
click at [188, 487] on input "Product   *" at bounding box center [129, 492] width 165 height 20
click at [225, 492] on icon "Open" at bounding box center [226, 492] width 7 height 4
type input "13"
click at [324, 493] on div "SKU   *" at bounding box center [347, 491] width 200 height 29
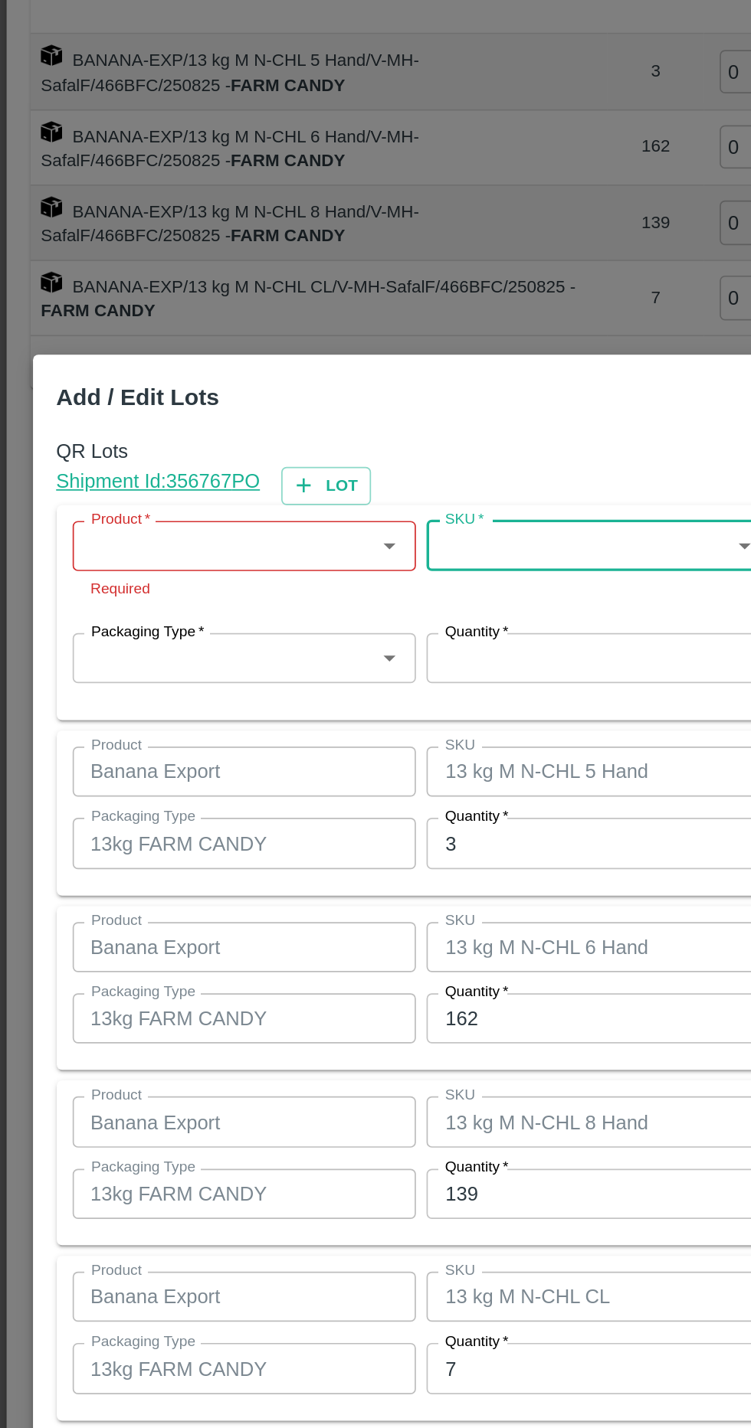
click at [226, 483] on icon "Open" at bounding box center [226, 484] width 7 height 4
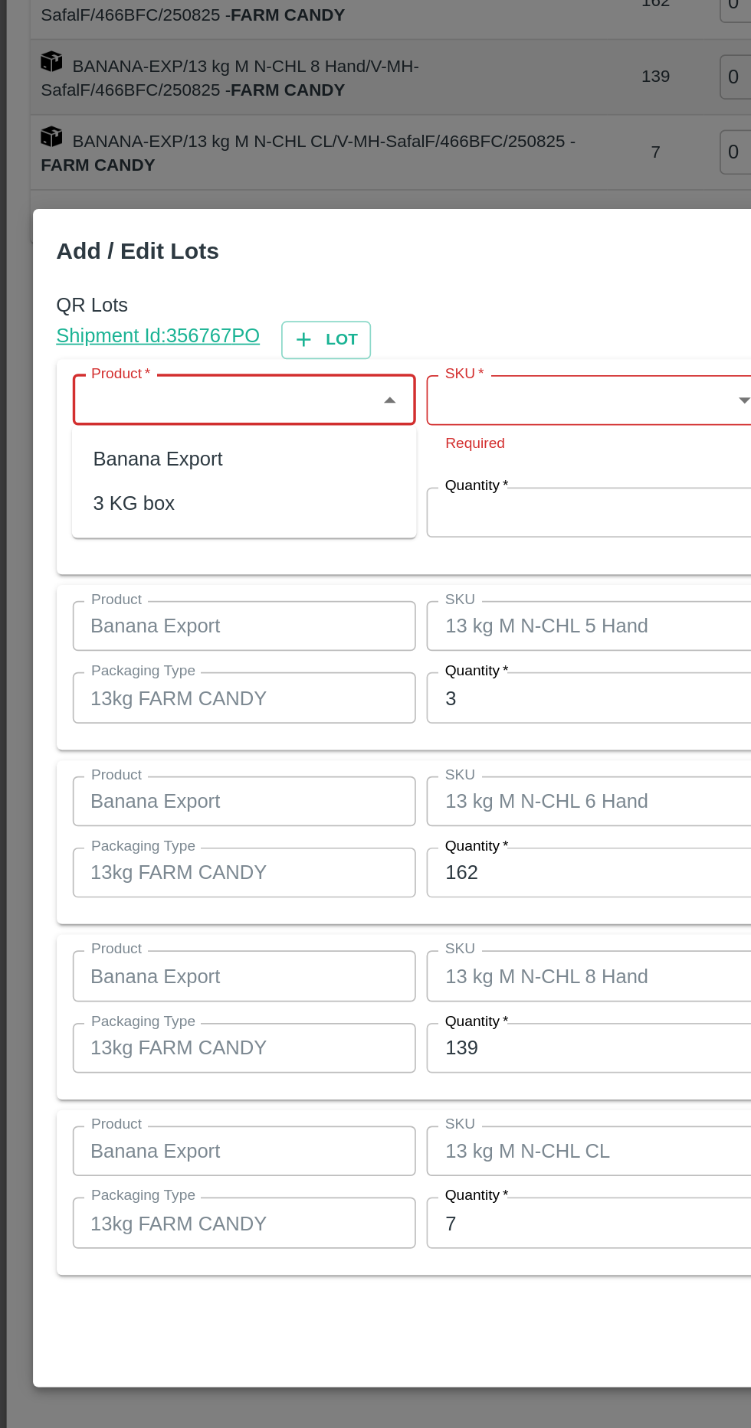
click at [287, 587] on div "QR Lots Shipment Id: 356767 PO Lot Product   * Product   * Required SKU   * SKU…" at bounding box center [376, 708] width 698 height 589
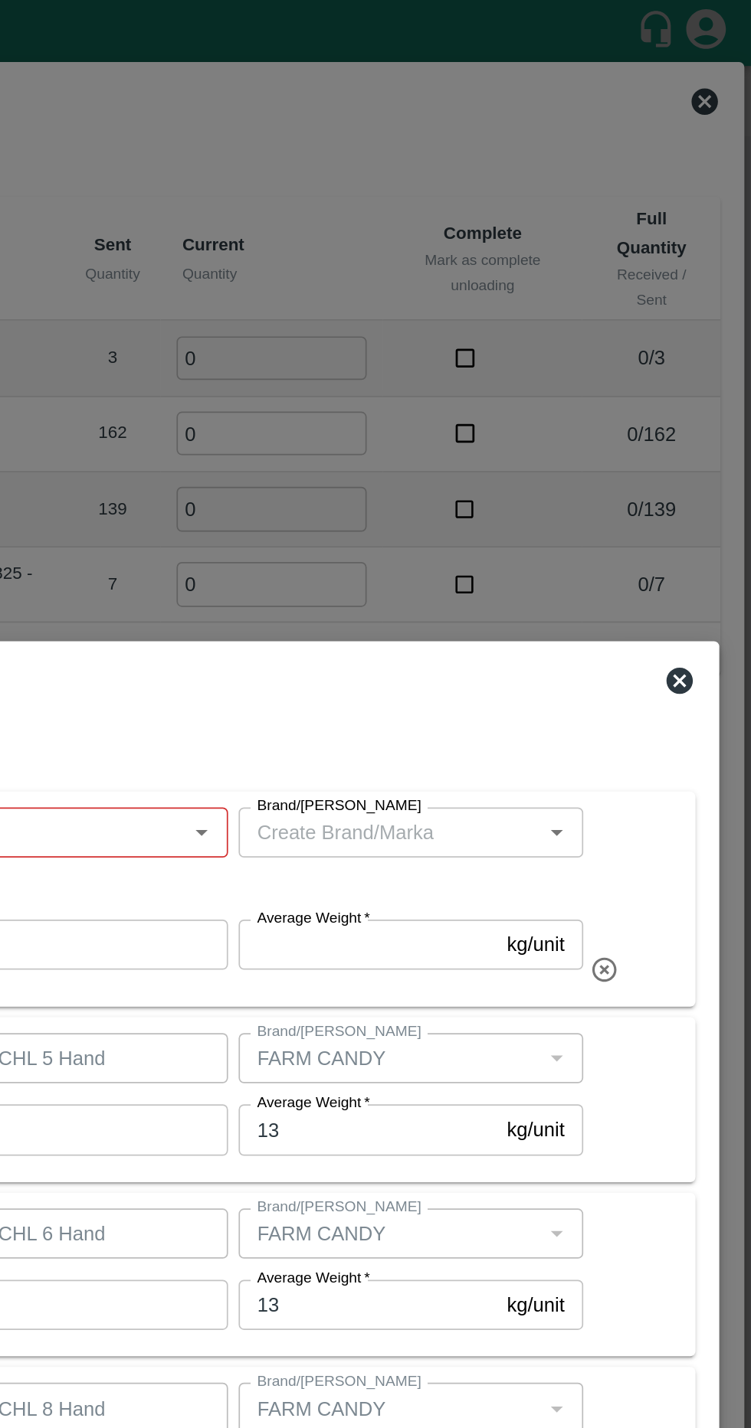
click at [707, 399] on icon at bounding box center [708, 395] width 15 height 15
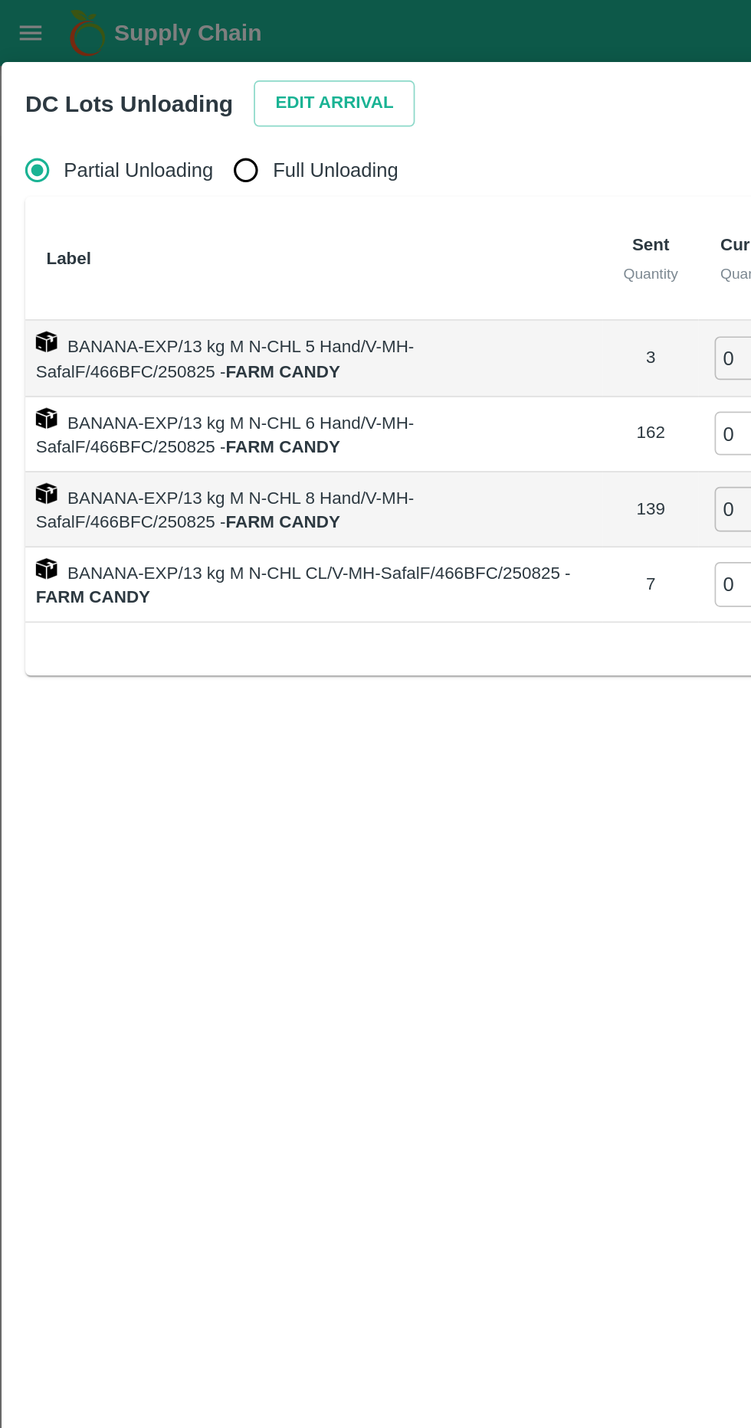
click at [198, 58] on button "Edit Arrival" at bounding box center [196, 60] width 93 height 27
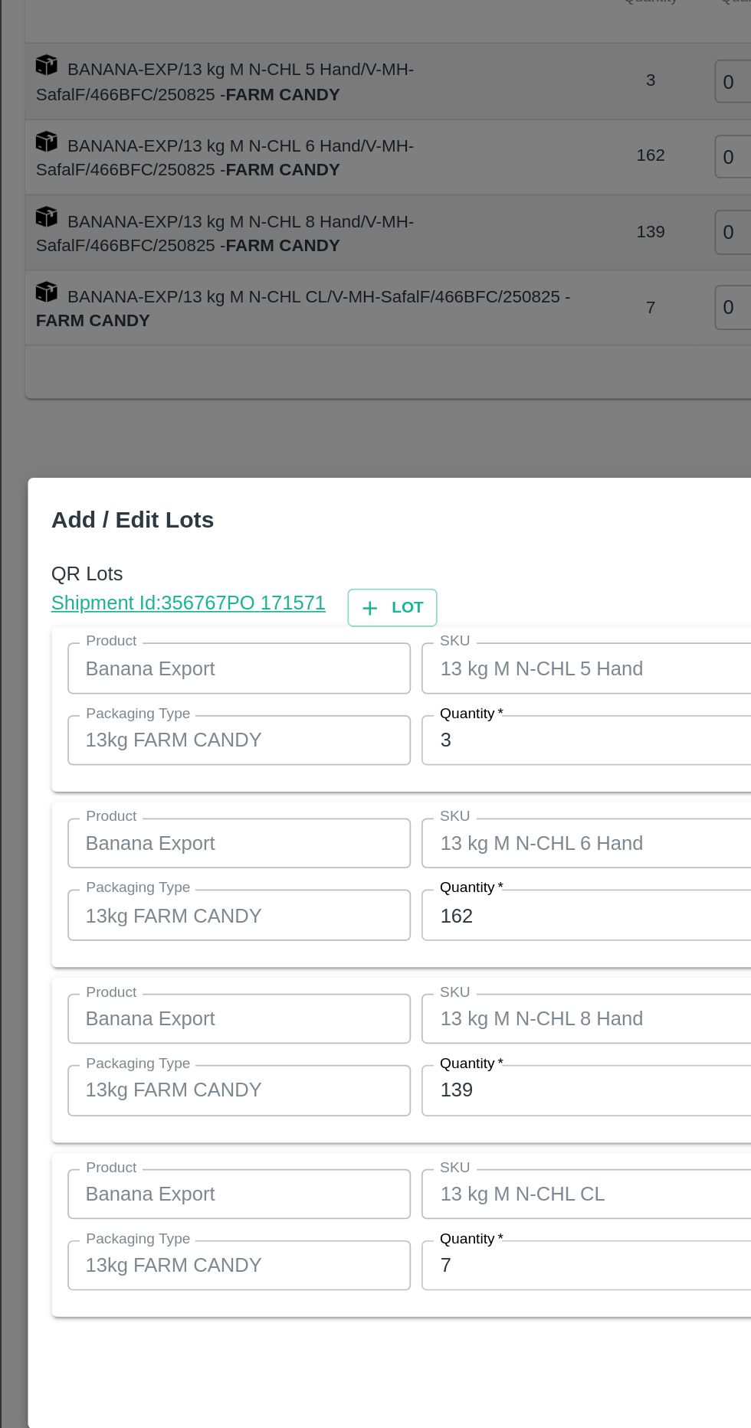
click at [325, 591] on input "3" at bounding box center [347, 590] width 200 height 29
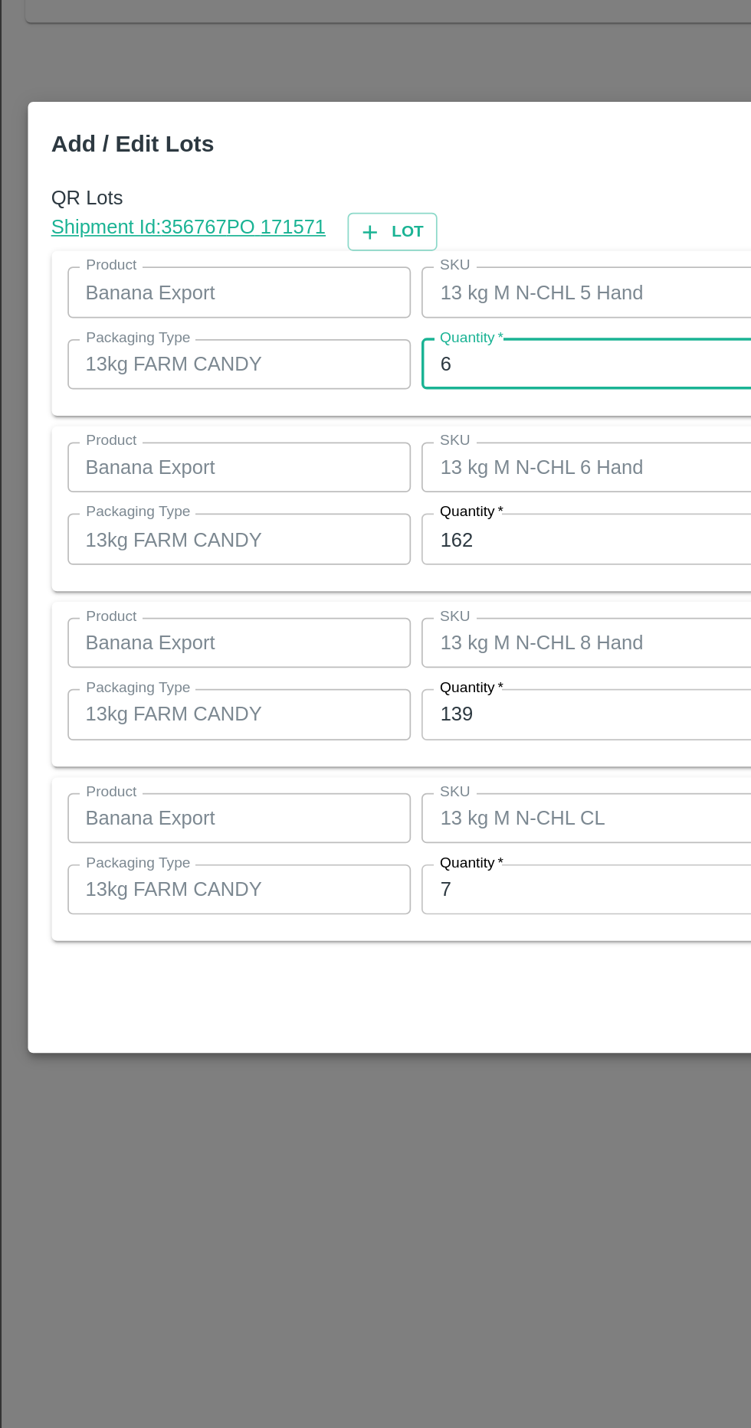
type input "6"
click at [380, 698] on input "162" at bounding box center [347, 691] width 200 height 29
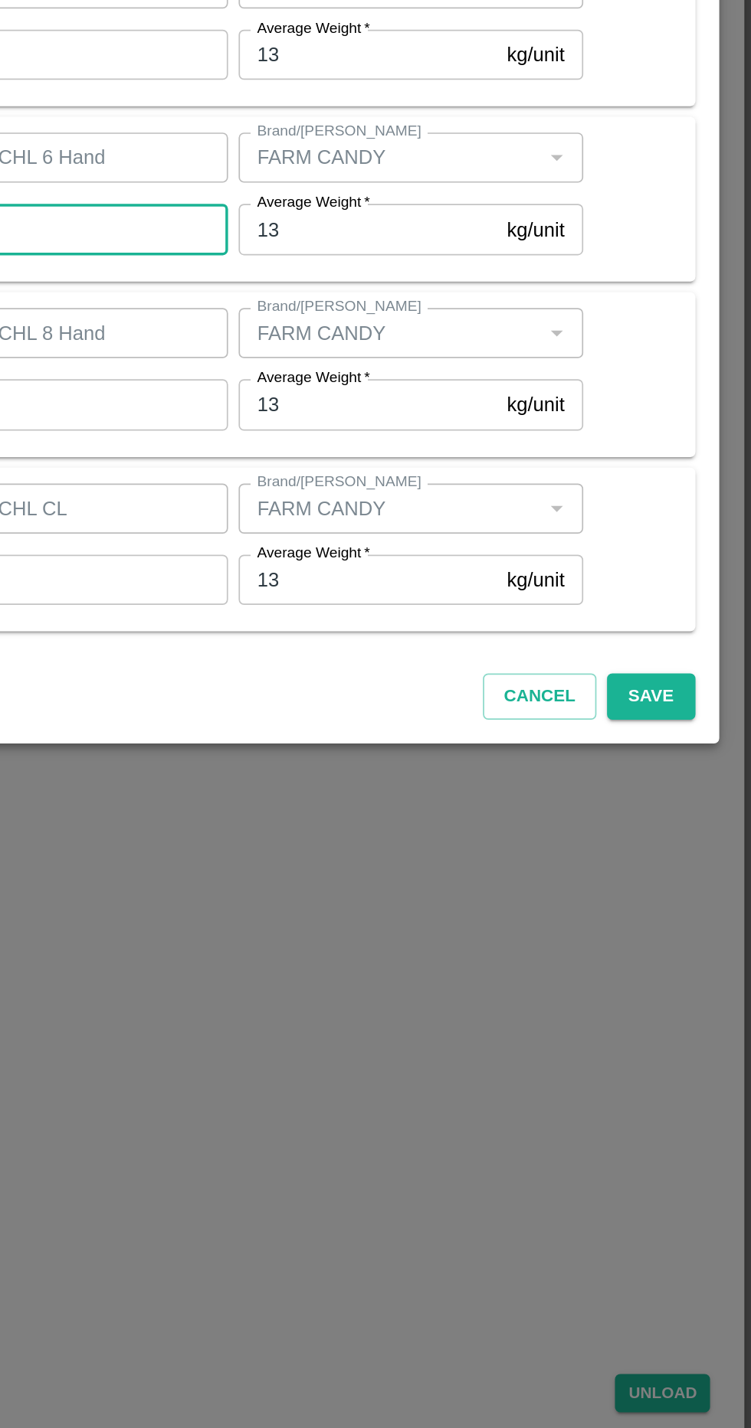
click at [695, 950] on button "Save" at bounding box center [692, 963] width 51 height 27
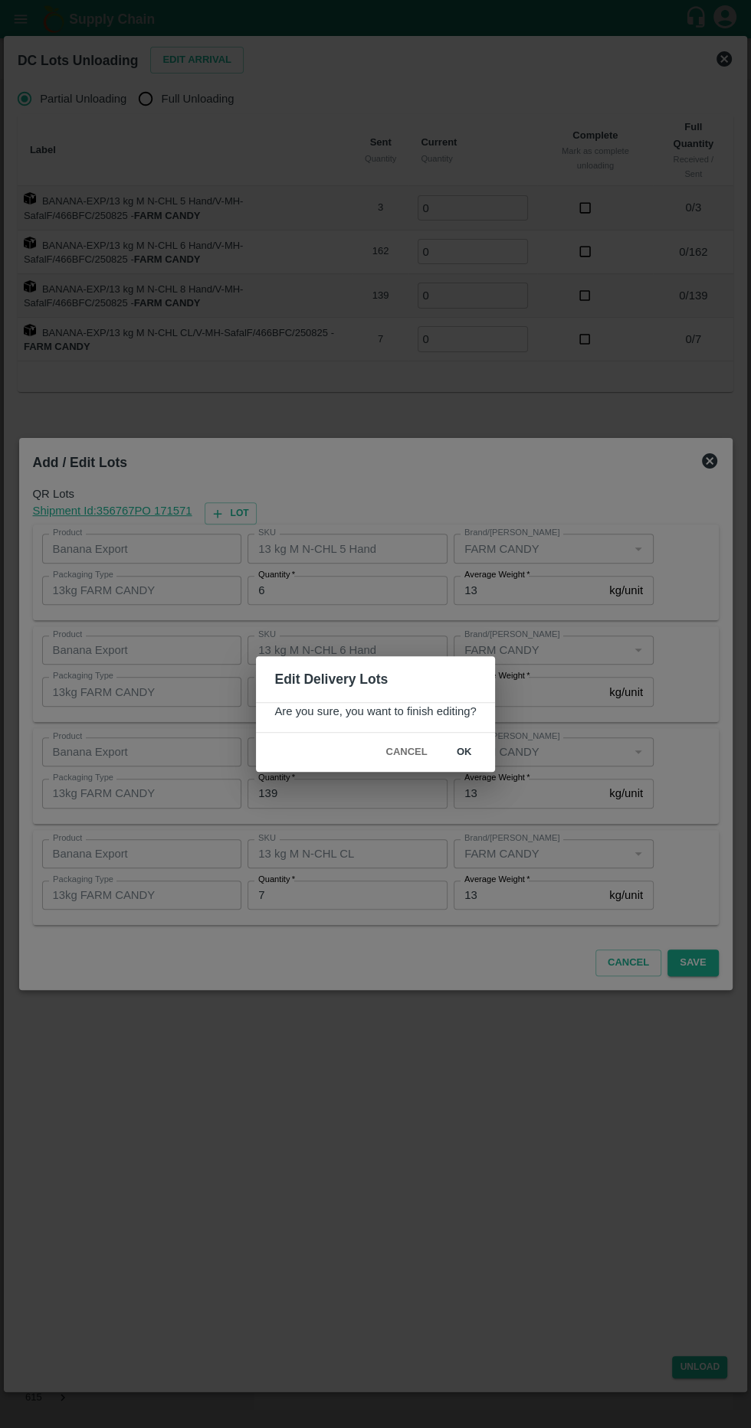
click at [486, 750] on button "ok" at bounding box center [464, 752] width 49 height 27
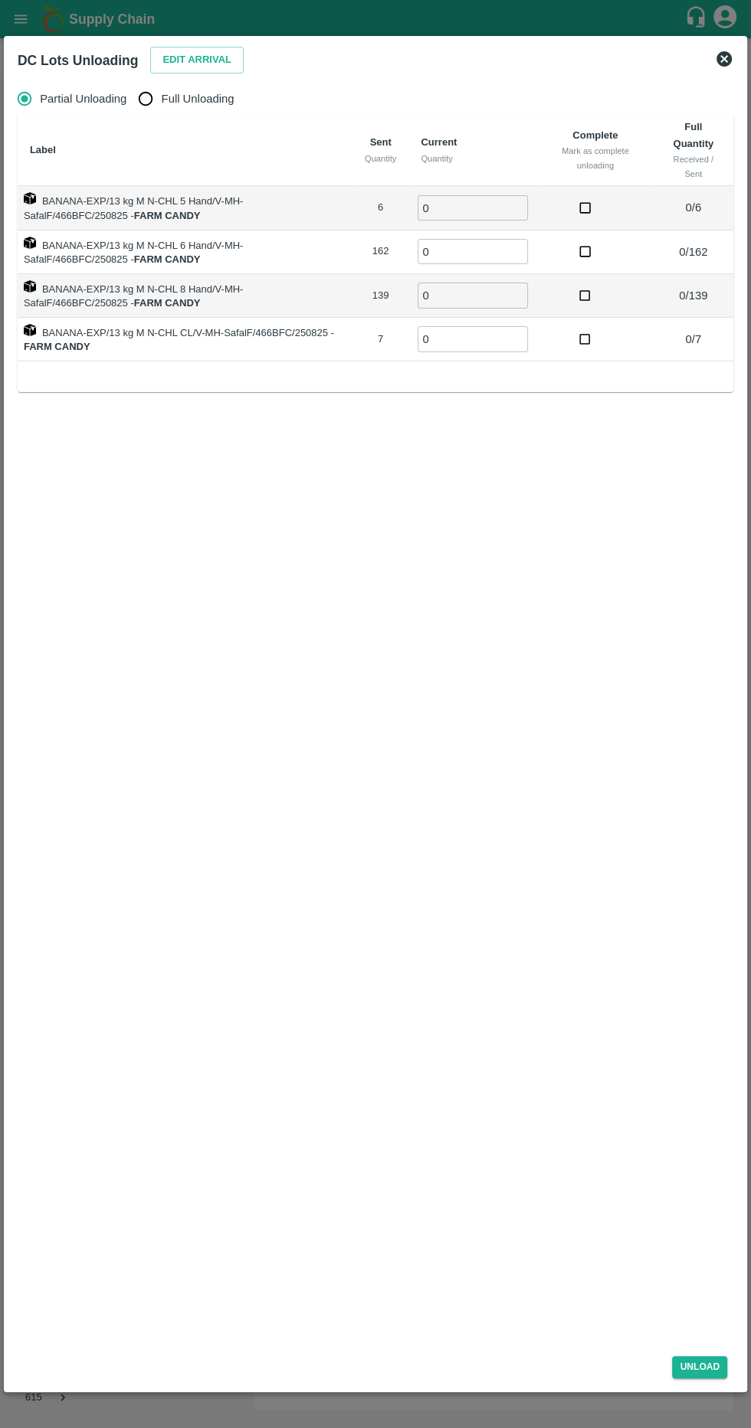
click at [506, 205] on input "0" at bounding box center [472, 207] width 110 height 25
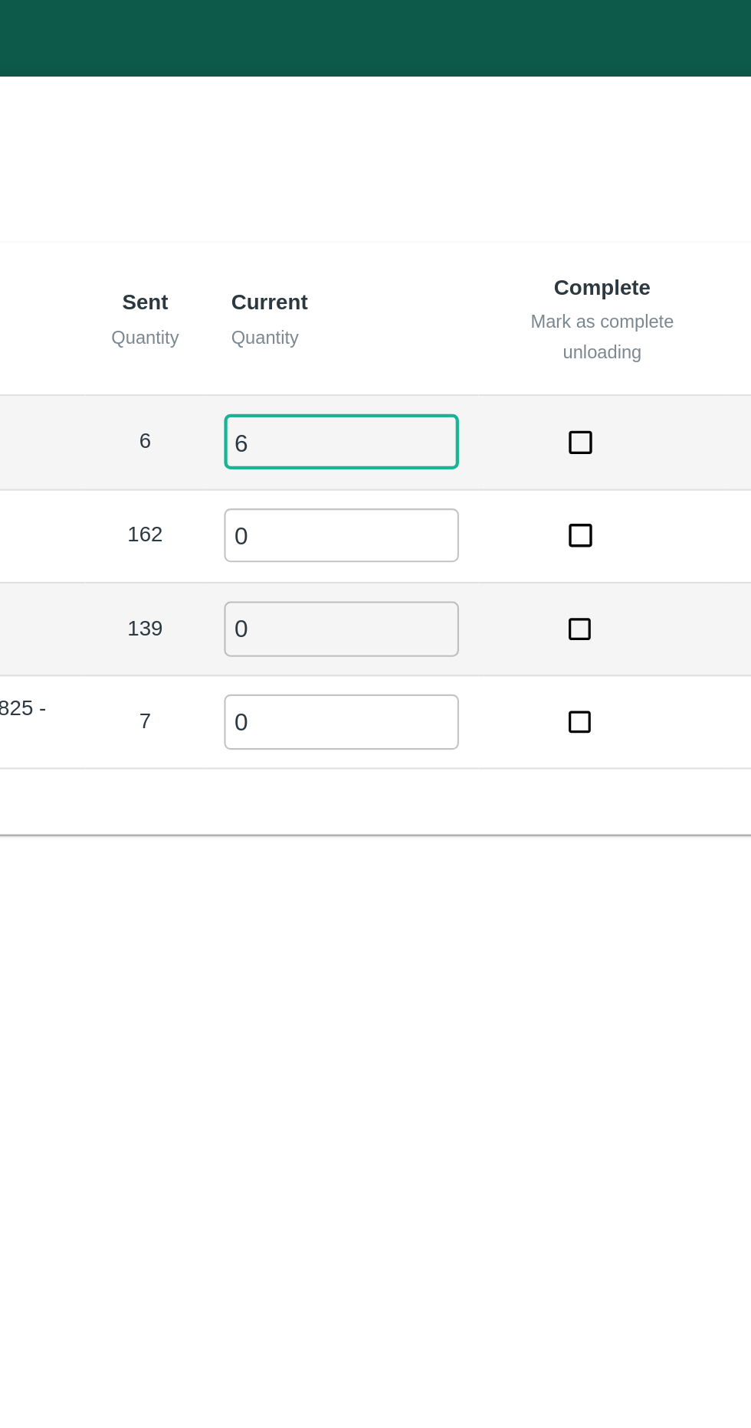
type input "6"
click at [503, 248] on input "0" at bounding box center [472, 251] width 110 height 25
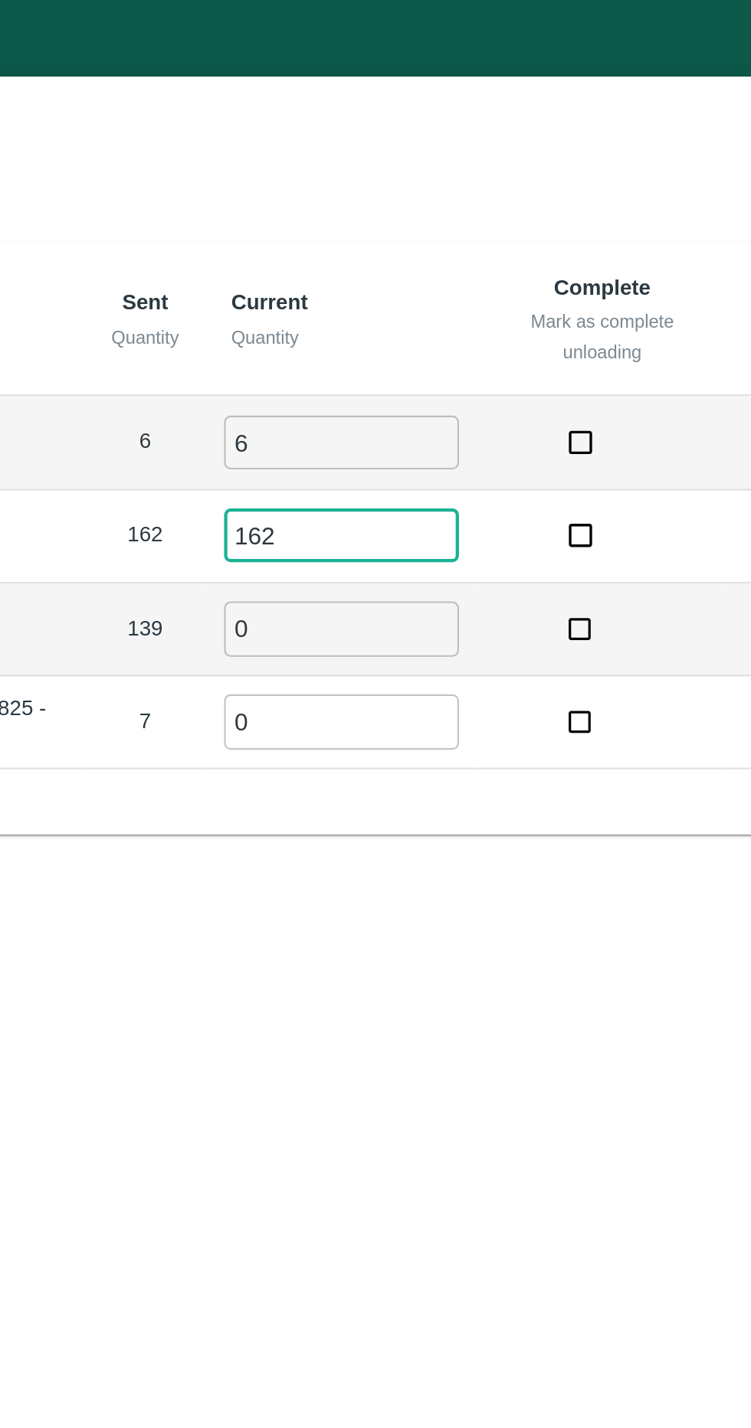
type input "162"
click at [492, 296] on input "0" at bounding box center [472, 295] width 110 height 25
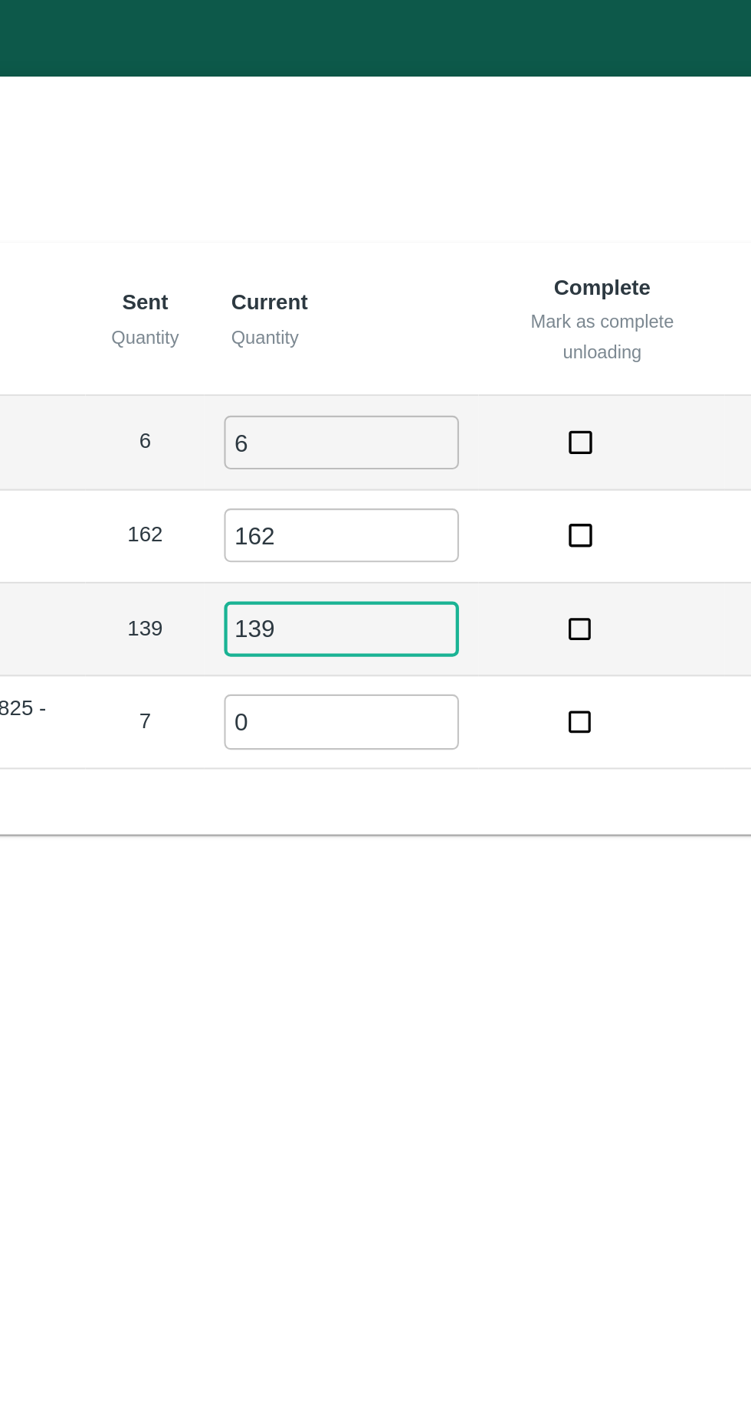
type input "139"
click at [499, 333] on input "0" at bounding box center [472, 338] width 110 height 25
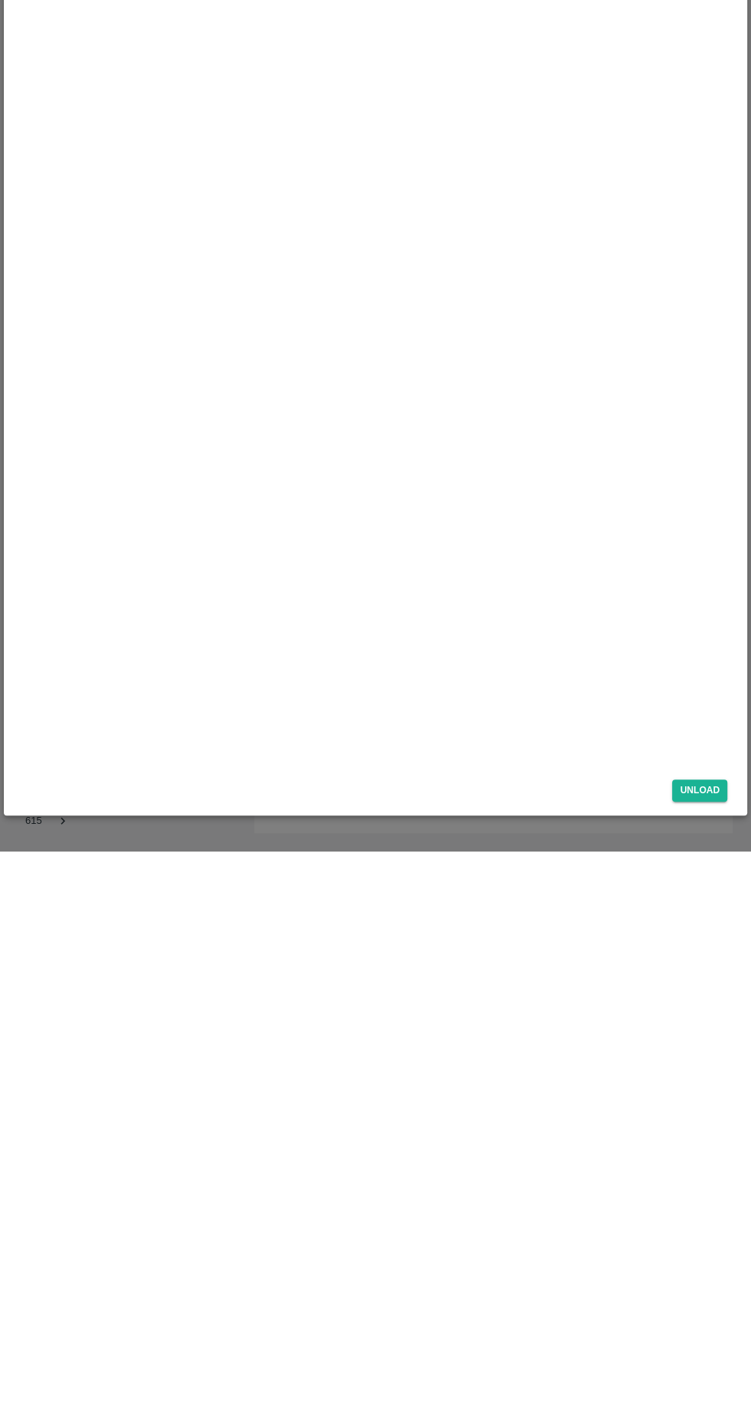
type input "7"
click at [728, 1366] on span "Unload" at bounding box center [698, 1367] width 67 height 22
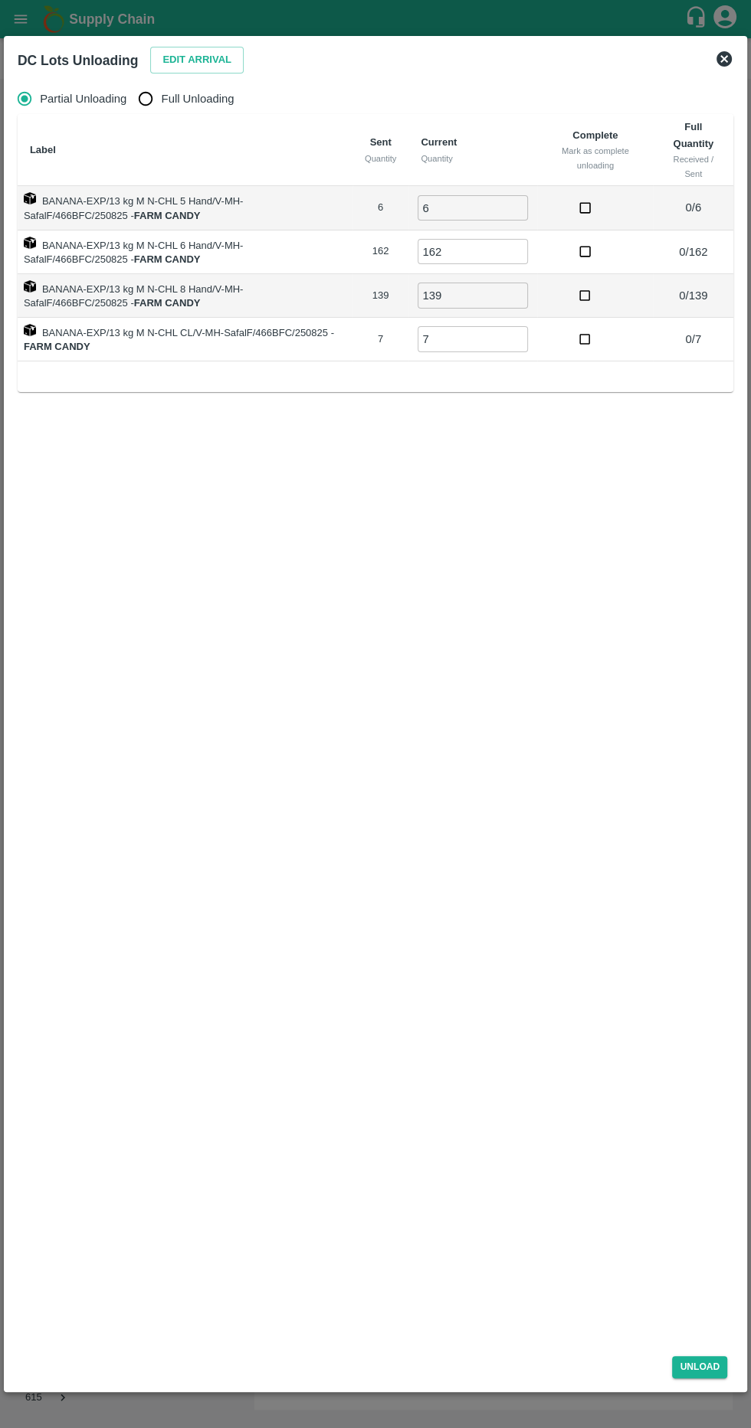
click at [720, 1372] on button "Unload" at bounding box center [699, 1367] width 55 height 22
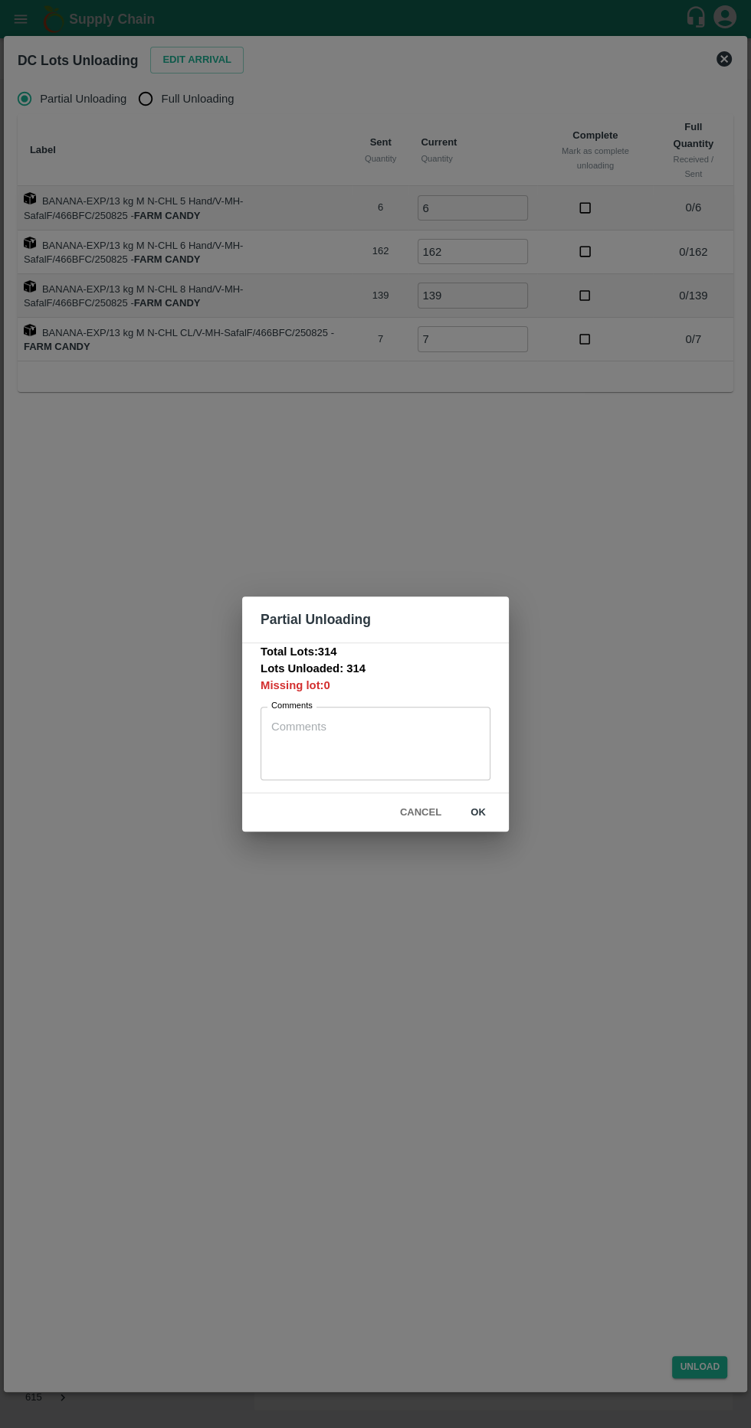
click at [423, 735] on textarea "Comments" at bounding box center [375, 743] width 208 height 48
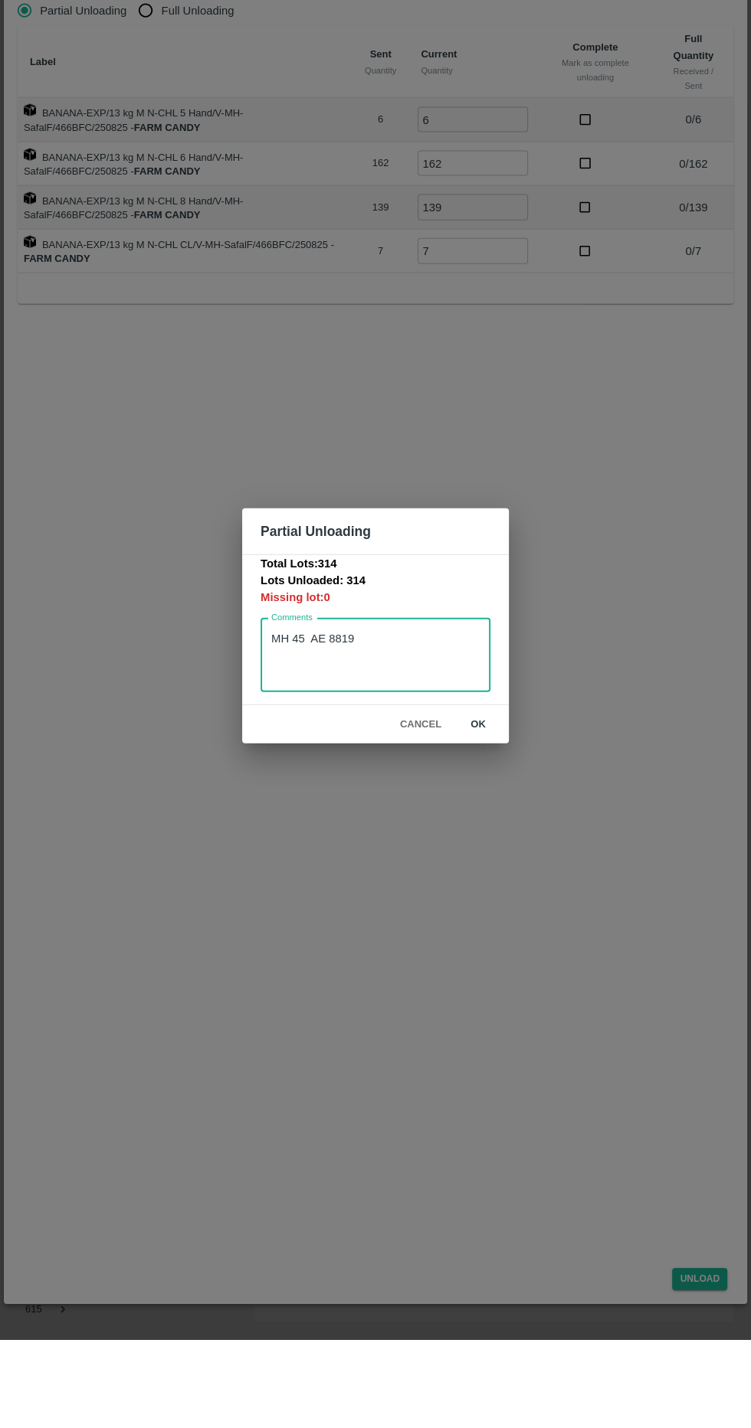
click at [308, 723] on textarea "MH 45 AE 8819" at bounding box center [375, 743] width 208 height 48
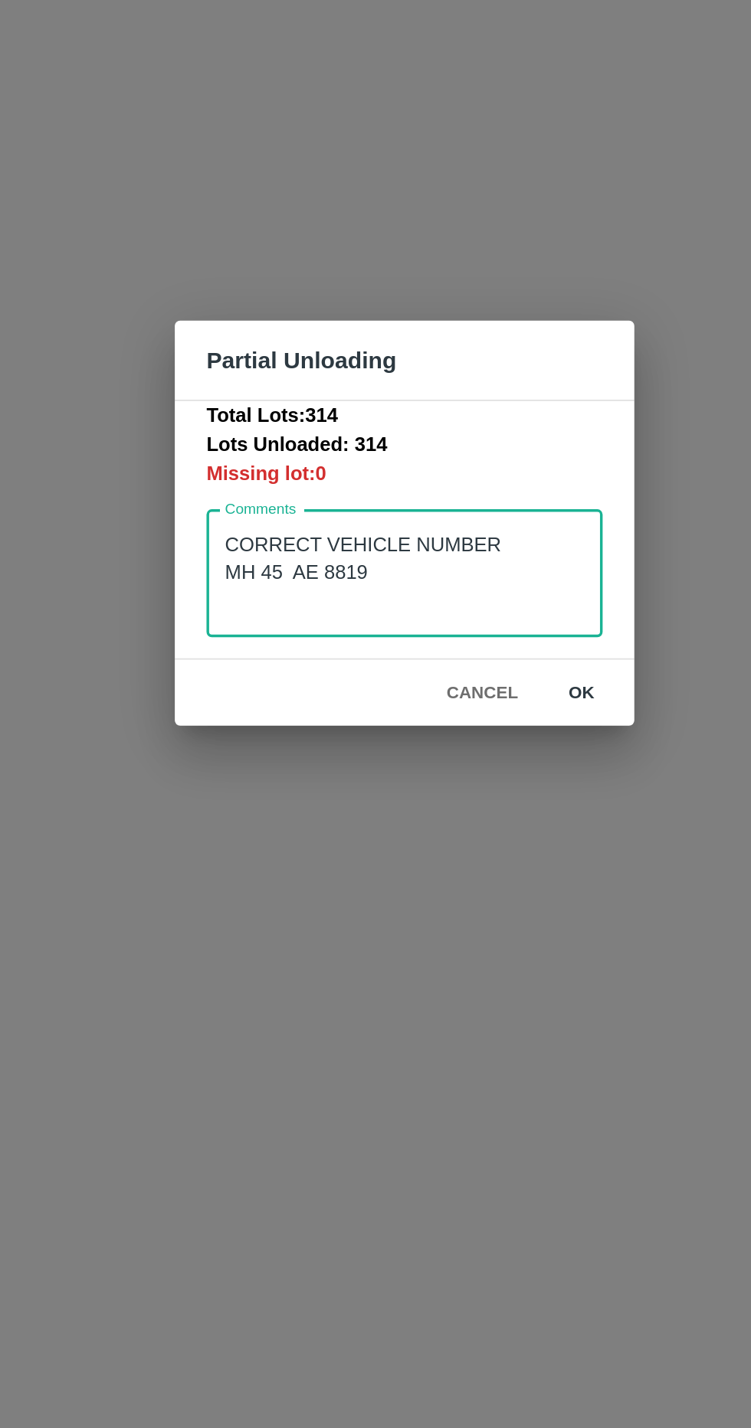
type textarea "CORRECT VEHICLE NUMBER MH 45 AE 8819"
click at [489, 821] on button "ok" at bounding box center [477, 813] width 49 height 27
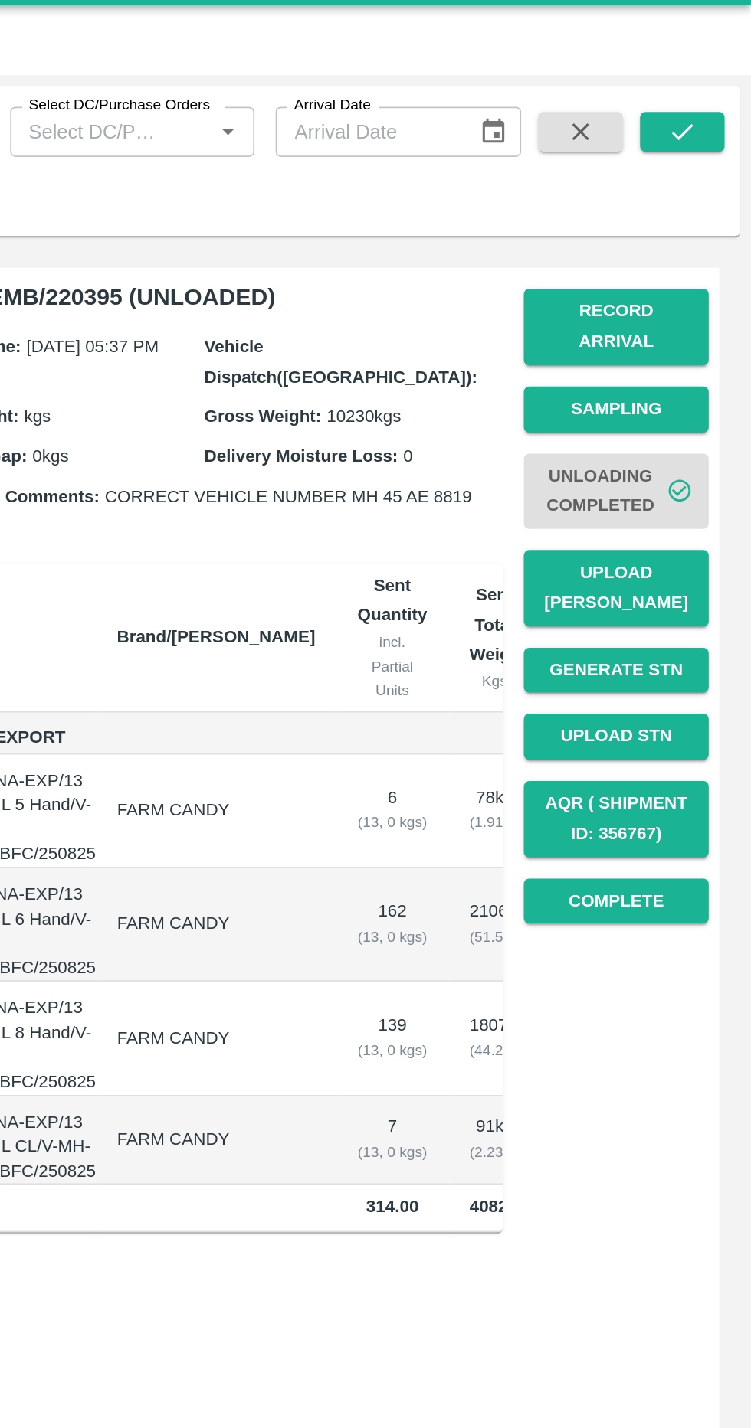
click at [629, 482] on td "6 ( 13, 0 kgs)" at bounding box center [663, 506] width 68 height 66
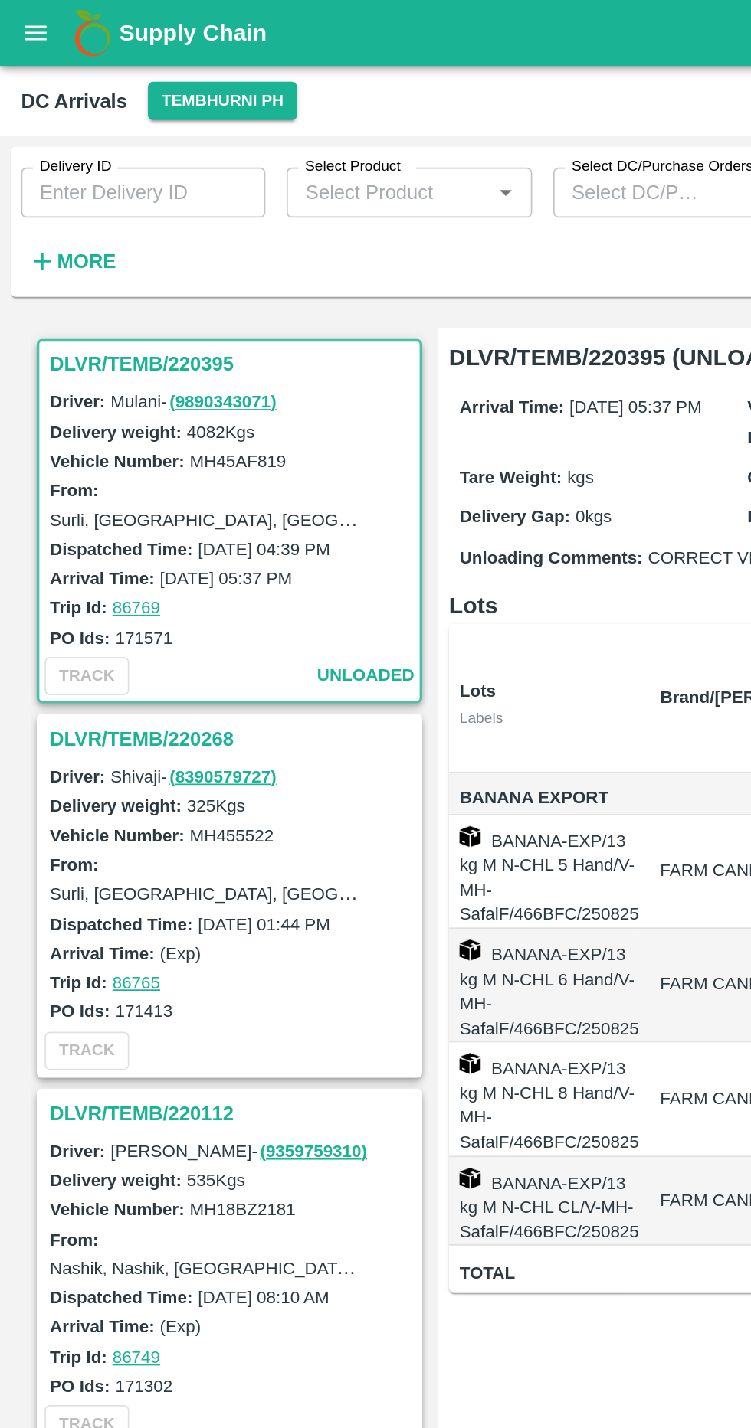
click at [117, 209] on h3 "DLVR/TEMB/220395" at bounding box center [135, 211] width 213 height 20
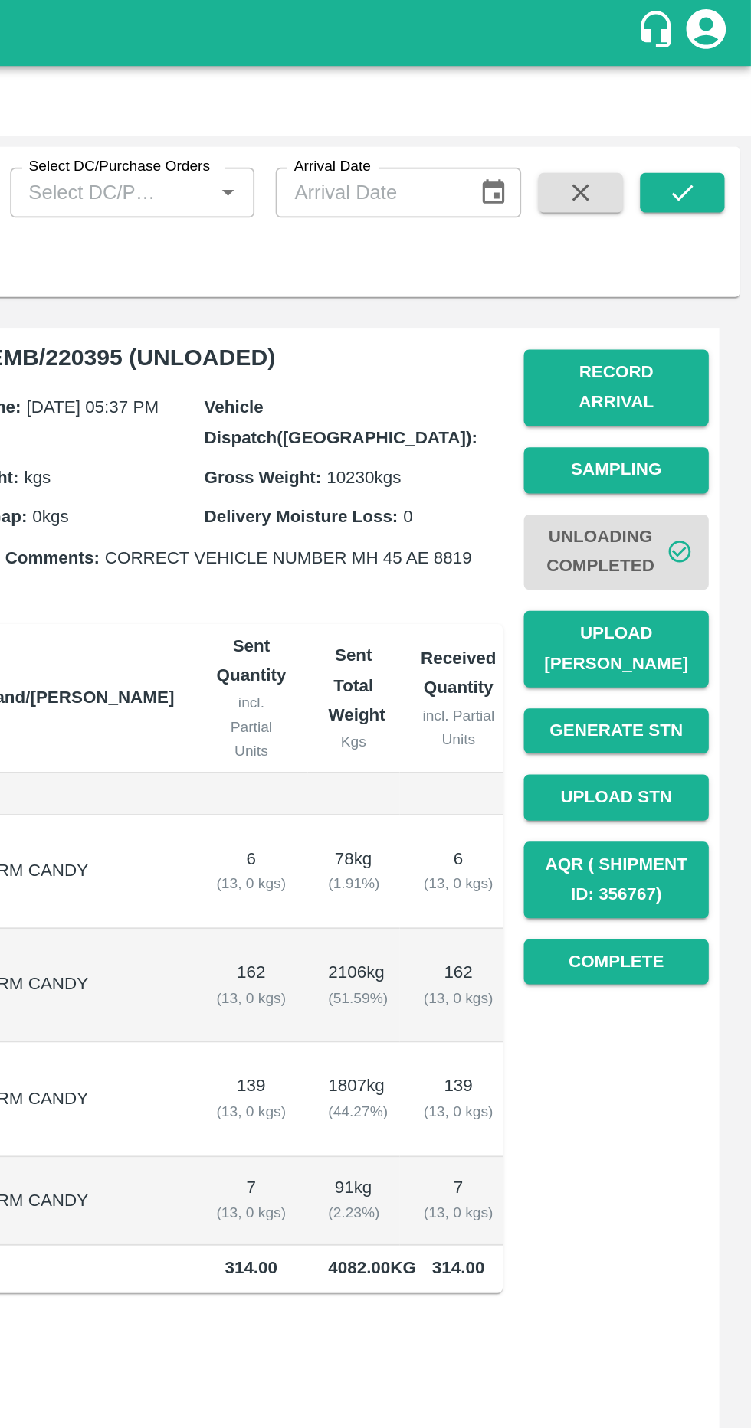
click at [666, 297] on span "Unloading Completed" at bounding box center [672, 321] width 107 height 57
